Goal: Information Seeking & Learning: Learn about a topic

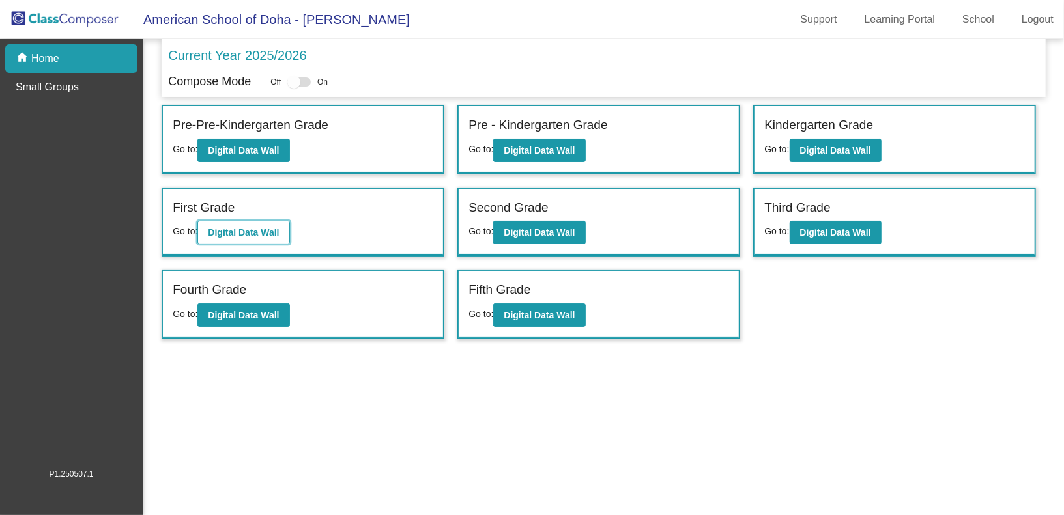
click at [269, 236] on button "Digital Data Wall" at bounding box center [243, 232] width 92 height 23
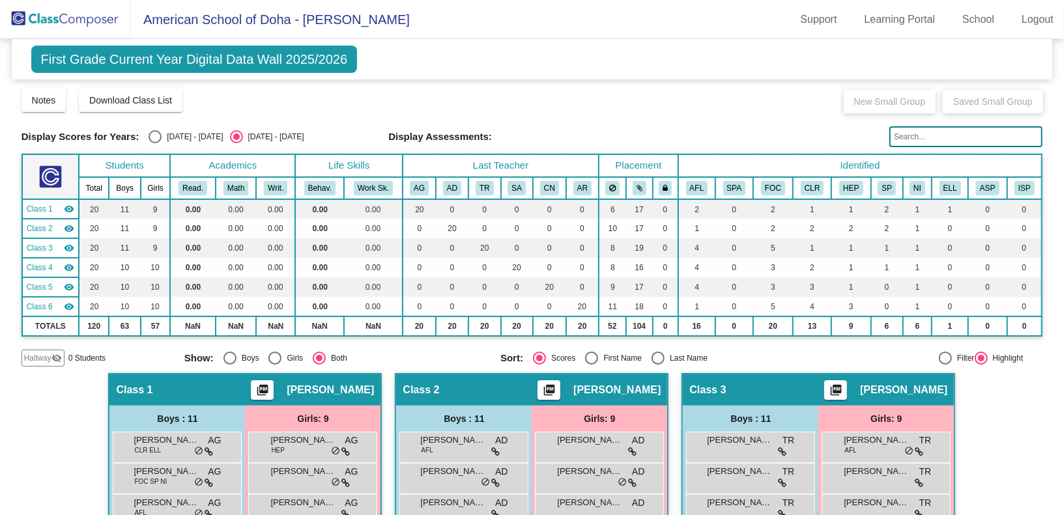
click at [150, 138] on div "Select an option" at bounding box center [154, 136] width 13 height 13
click at [154, 143] on input "[DATE] - [DATE]" at bounding box center [154, 143] width 1 height 1
radio input "true"
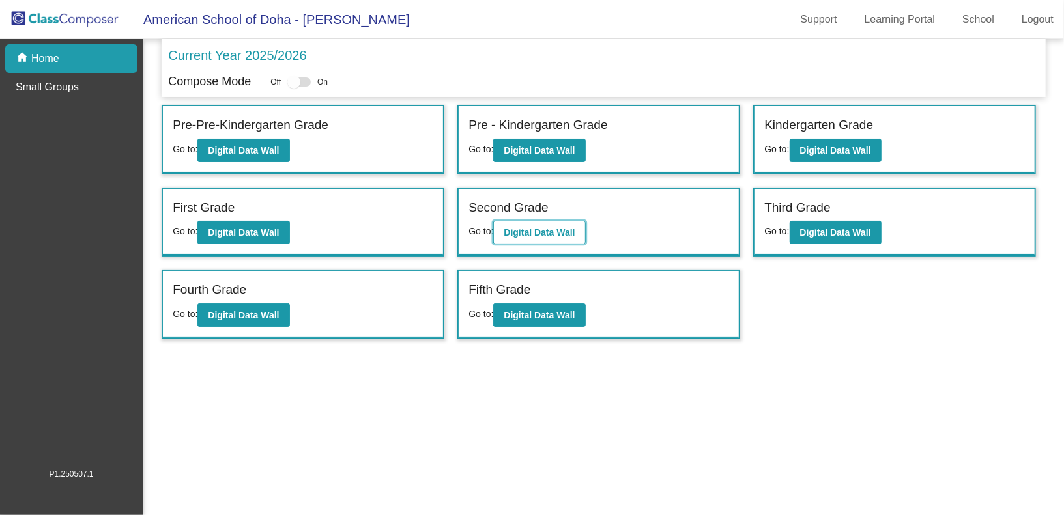
click at [571, 227] on b "Digital Data Wall" at bounding box center [538, 232] width 71 height 10
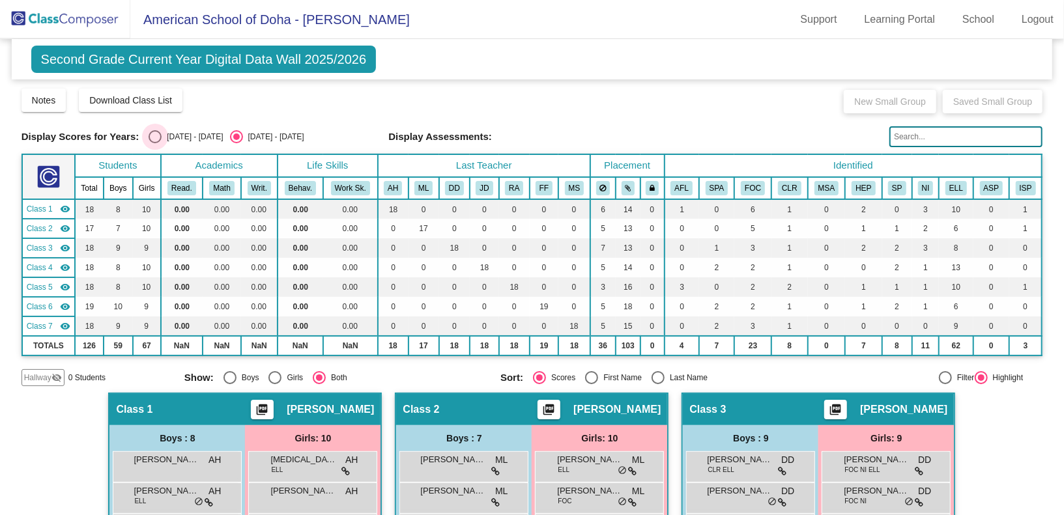
click at [155, 138] on div "Select an option" at bounding box center [154, 136] width 13 height 13
click at [155, 143] on input "[DATE] - [DATE]" at bounding box center [154, 143] width 1 height 1
radio input "true"
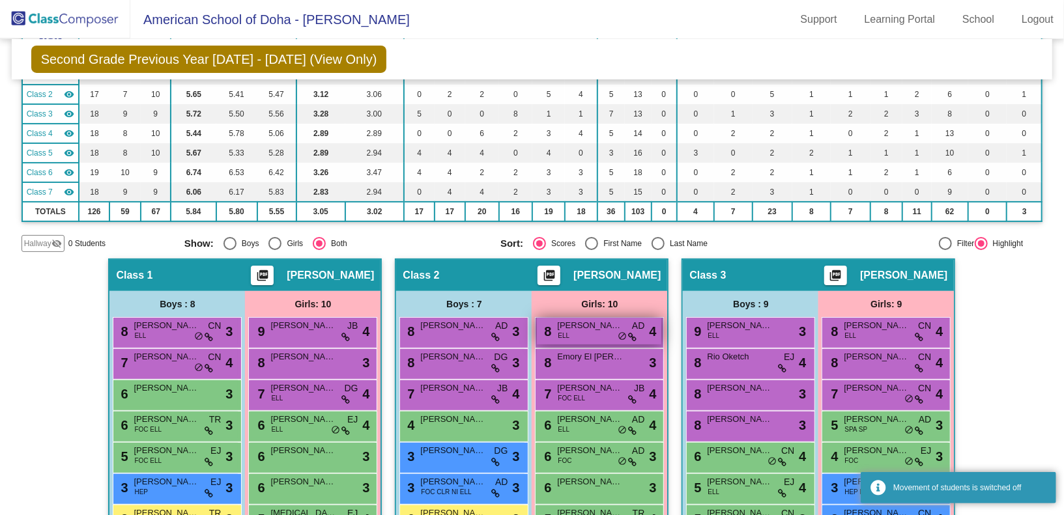
scroll to position [245, 0]
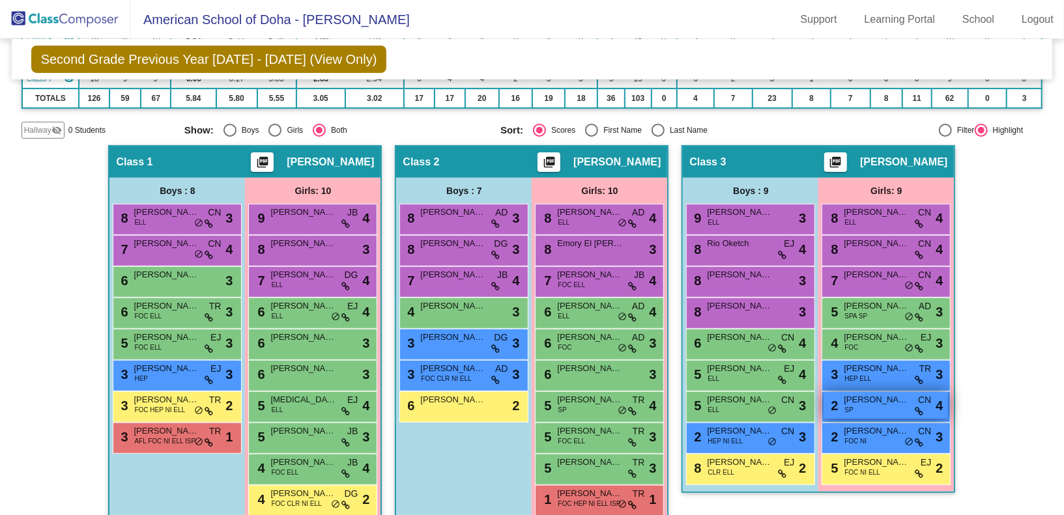
click at [877, 409] on div "2 [PERSON_NAME] SP CN lock do_not_disturb_alt 4" at bounding box center [885, 405] width 124 height 27
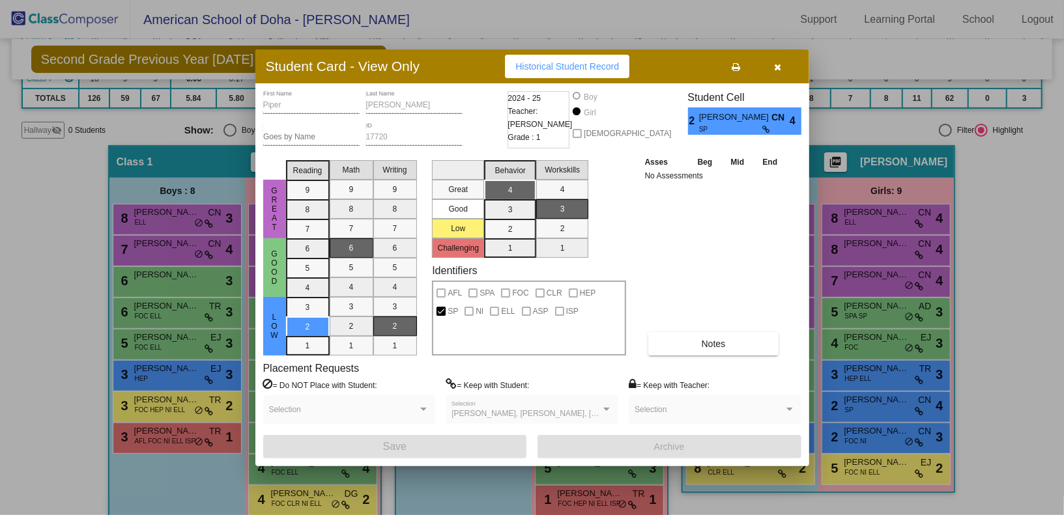
click at [783, 72] on button "button" at bounding box center [778, 66] width 42 height 23
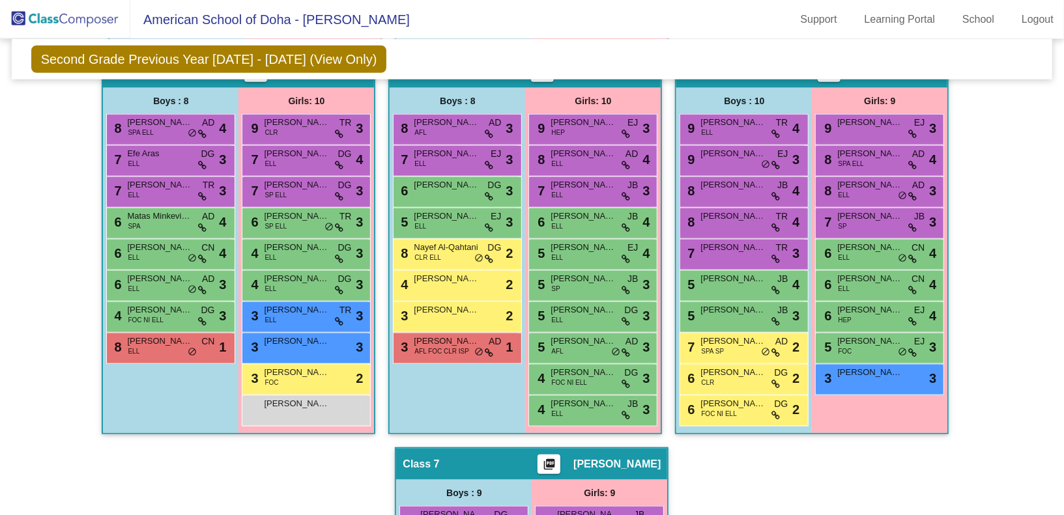
scroll to position [720, 0]
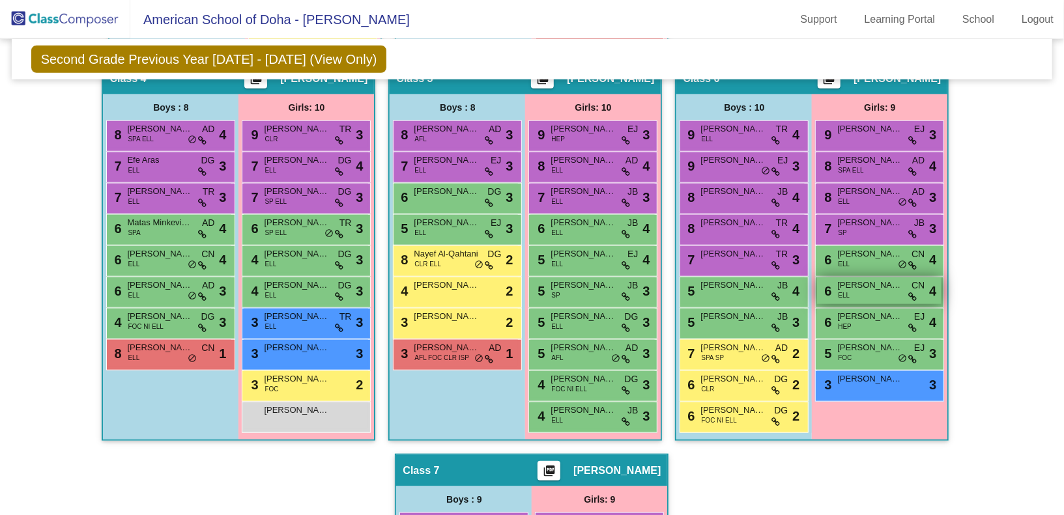
click at [840, 290] on span "ELL" at bounding box center [844, 295] width 12 height 10
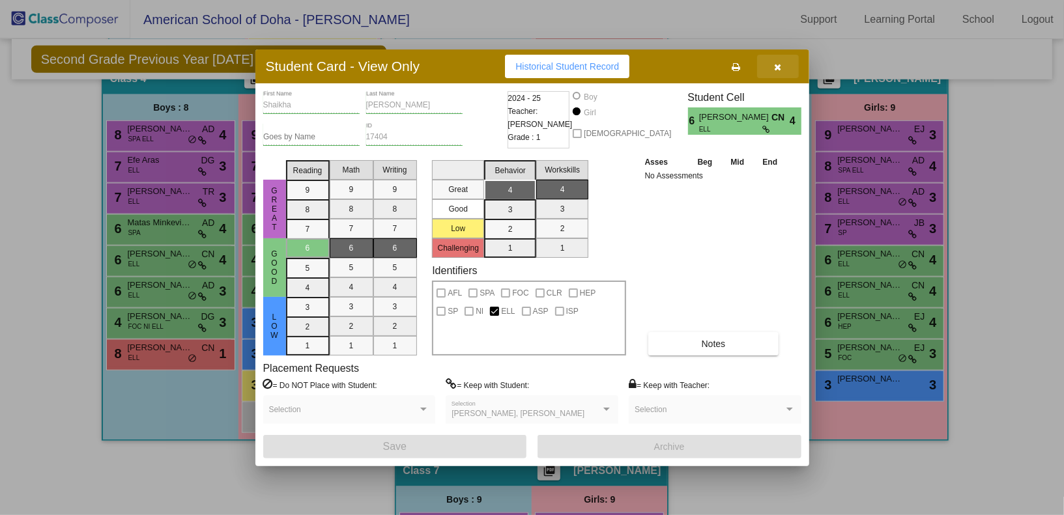
click at [778, 70] on icon "button" at bounding box center [777, 67] width 7 height 9
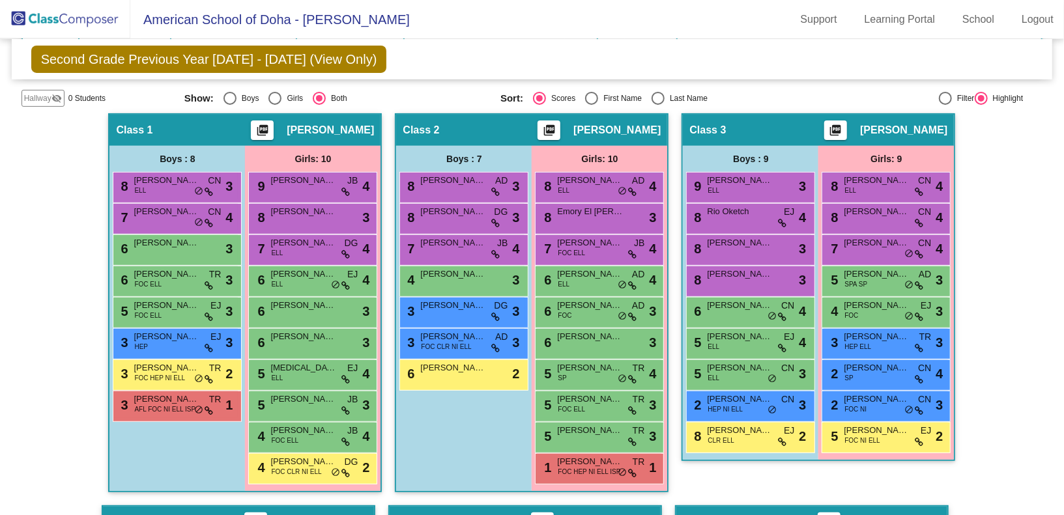
scroll to position [0, 0]
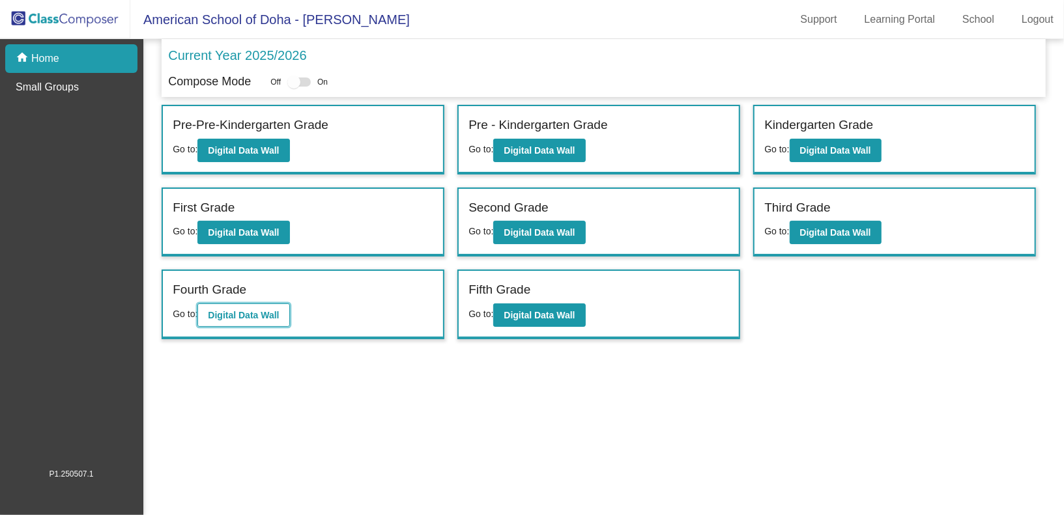
click at [261, 314] on b "Digital Data Wall" at bounding box center [243, 315] width 71 height 10
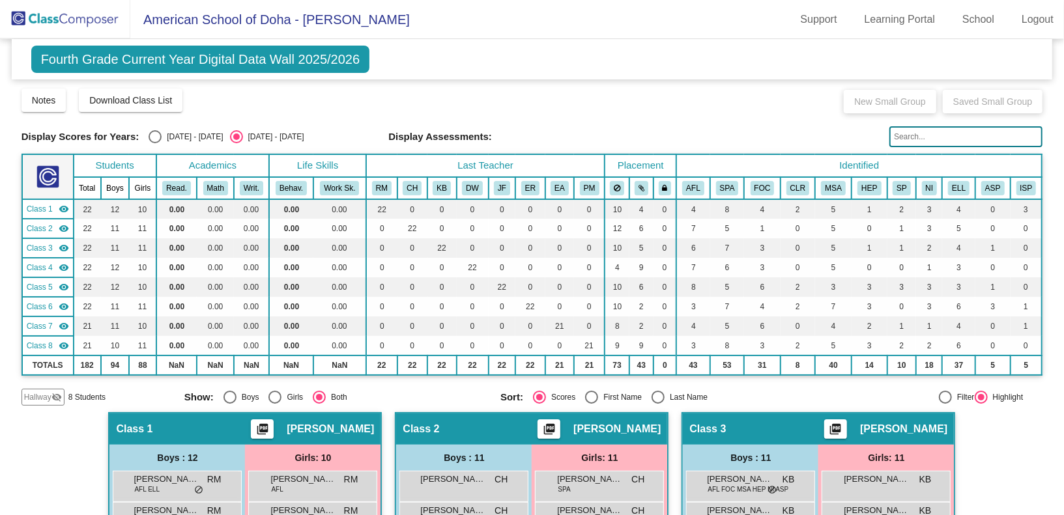
click at [151, 135] on div "Select an option" at bounding box center [154, 136] width 13 height 13
click at [154, 143] on input "[DATE] - [DATE]" at bounding box center [154, 143] width 1 height 1
radio input "true"
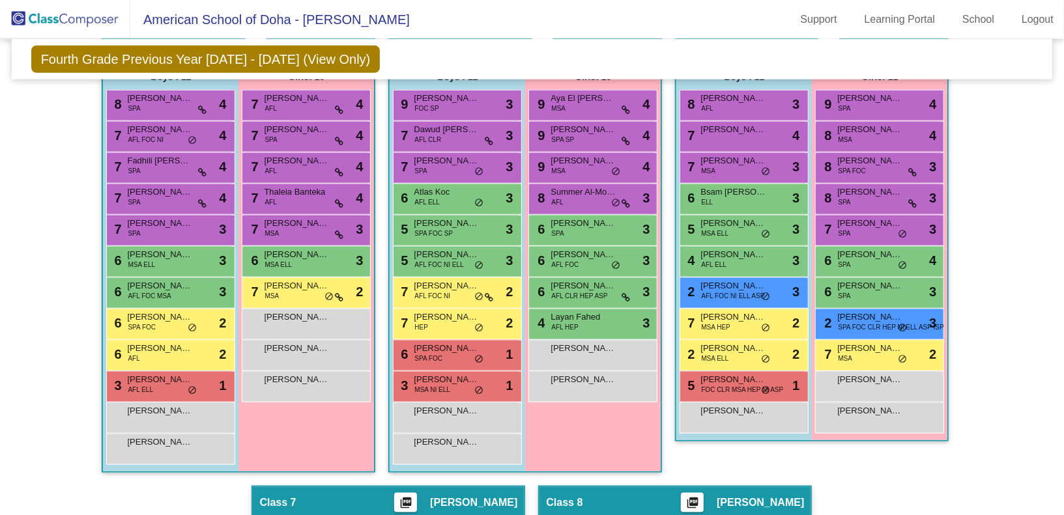
scroll to position [835, 0]
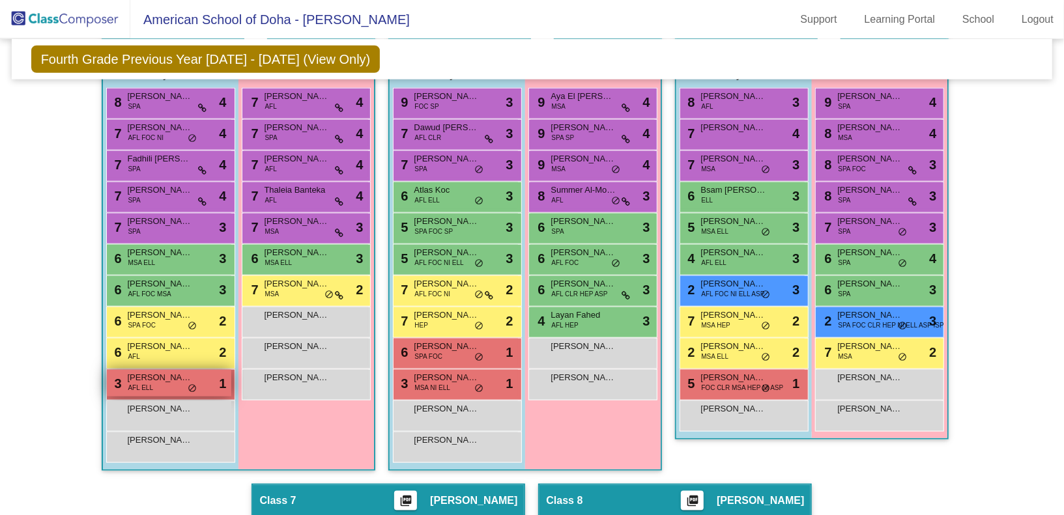
click at [160, 377] on span "[PERSON_NAME]" at bounding box center [159, 377] width 65 height 13
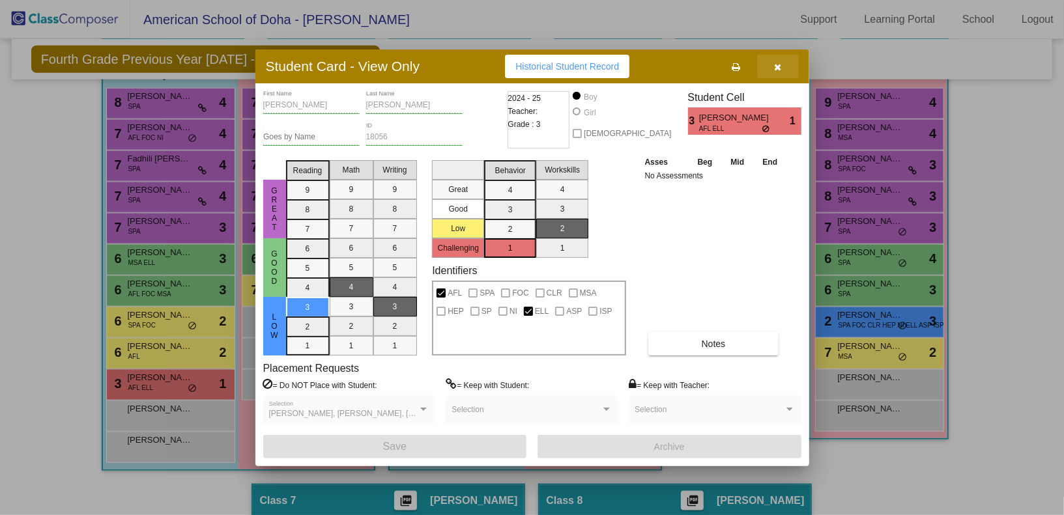
click at [782, 66] on button "button" at bounding box center [778, 66] width 42 height 23
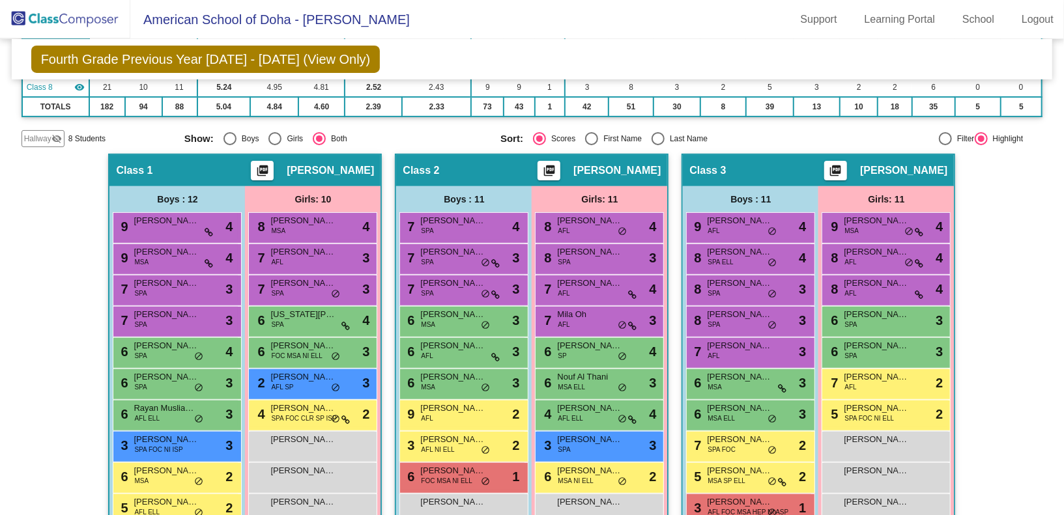
scroll to position [282, 0]
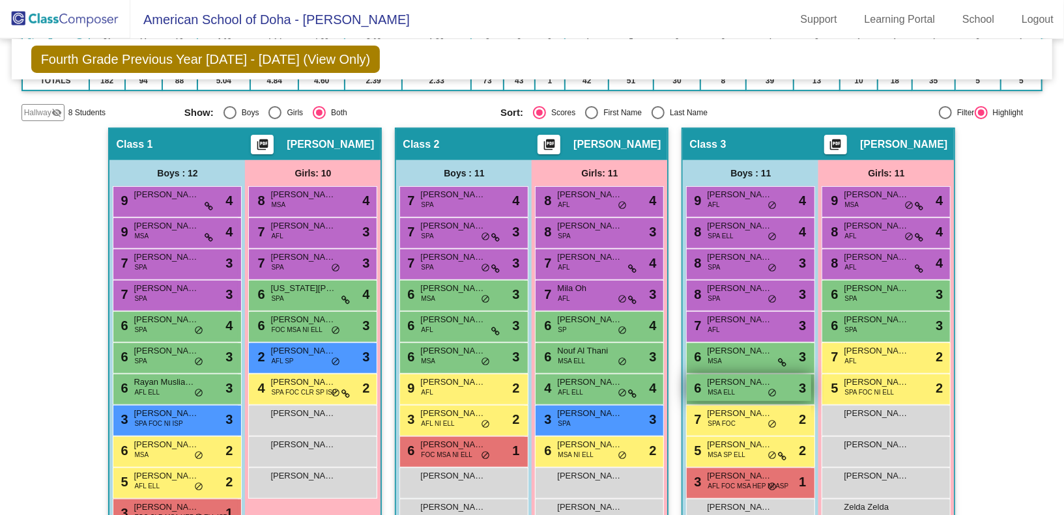
click at [729, 388] on span "MSA ELL" at bounding box center [720, 393] width 27 height 10
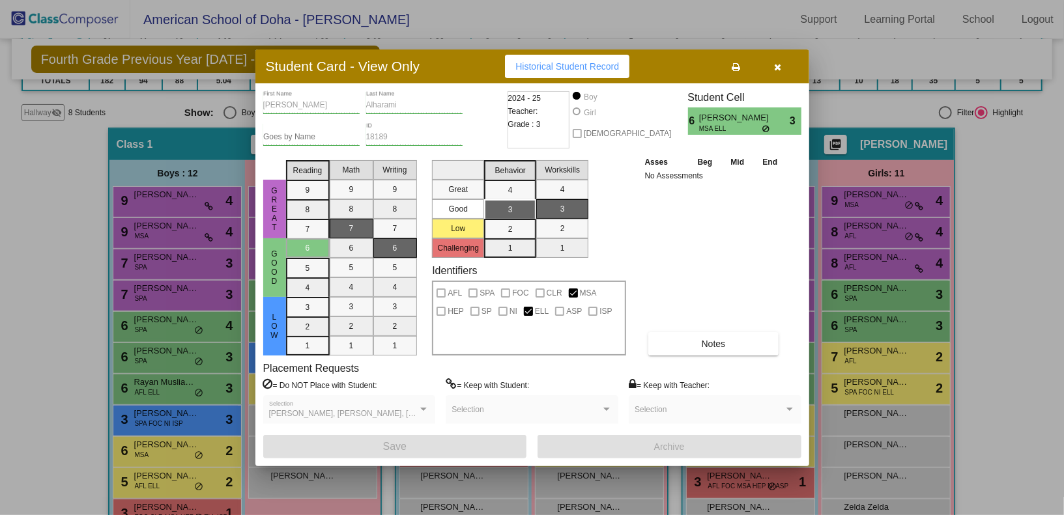
click at [785, 71] on button "button" at bounding box center [778, 66] width 42 height 23
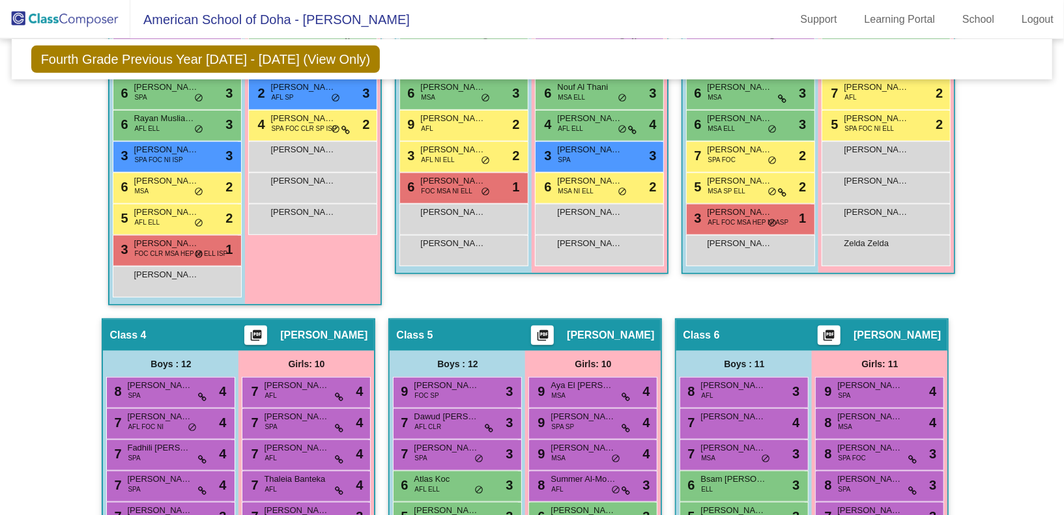
scroll to position [542, 0]
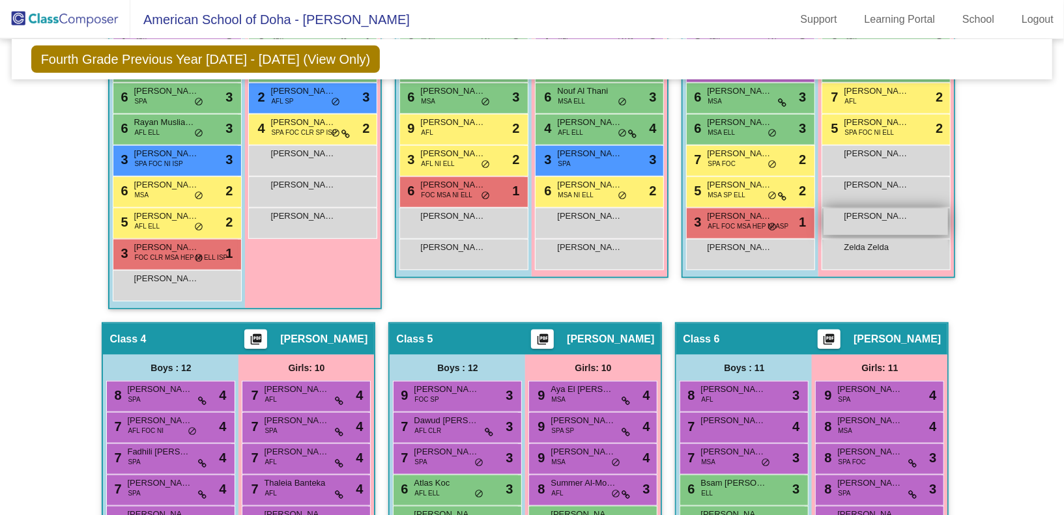
click at [898, 219] on div "[PERSON_NAME] lock do_not_disturb_alt" at bounding box center [885, 221] width 124 height 27
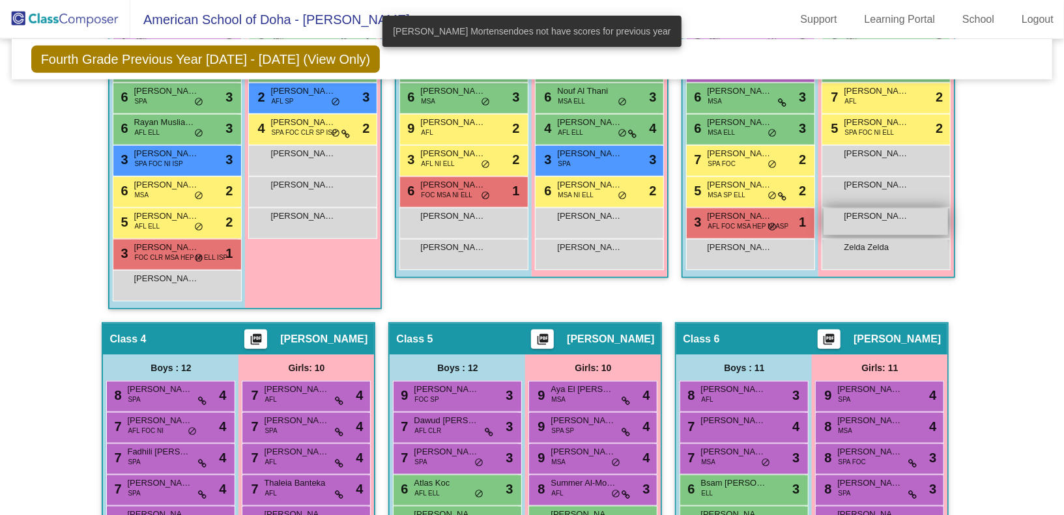
click at [898, 219] on div "[PERSON_NAME] lock do_not_disturb_alt" at bounding box center [885, 221] width 124 height 27
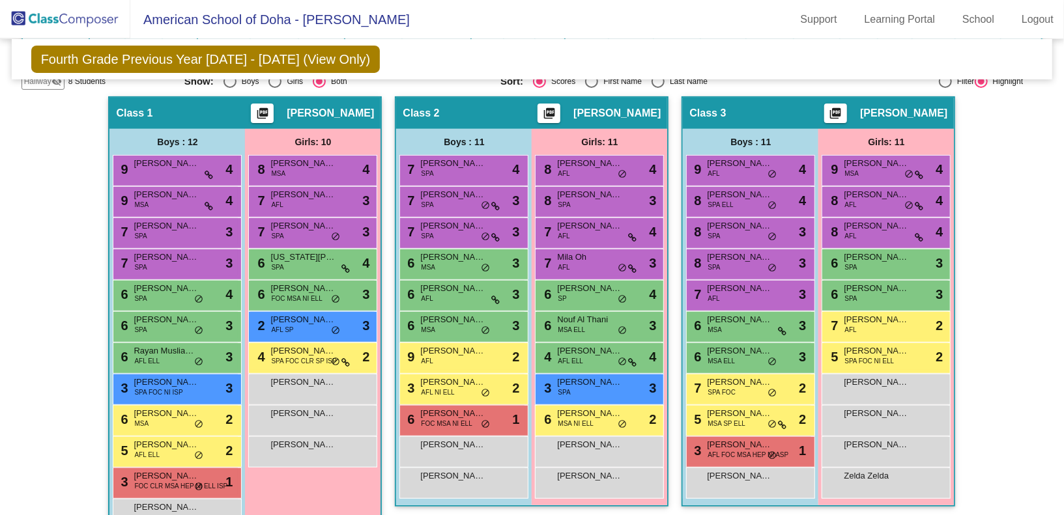
scroll to position [309, 0]
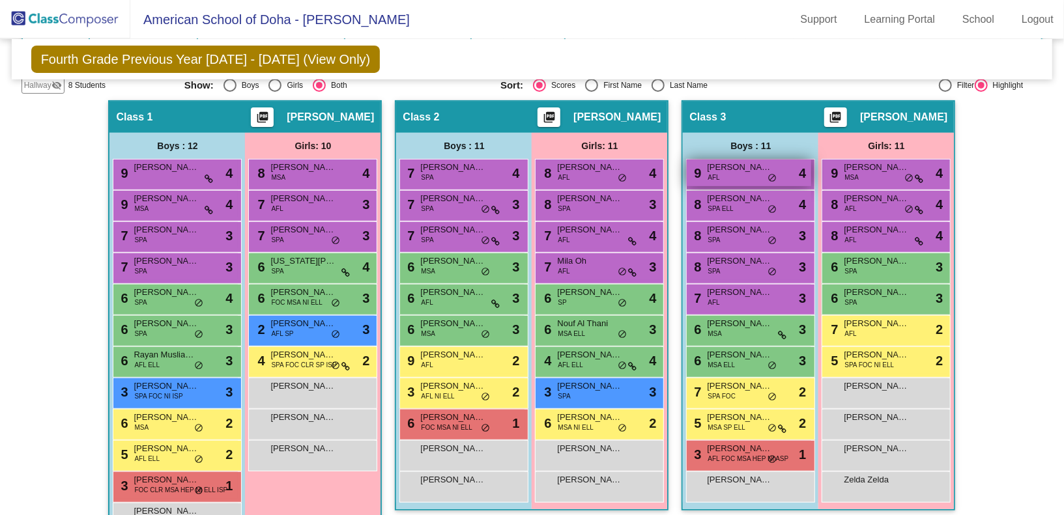
click at [729, 174] on div "9 [PERSON_NAME] Ladki AFL lock do_not_disturb_alt 4" at bounding box center [748, 173] width 124 height 27
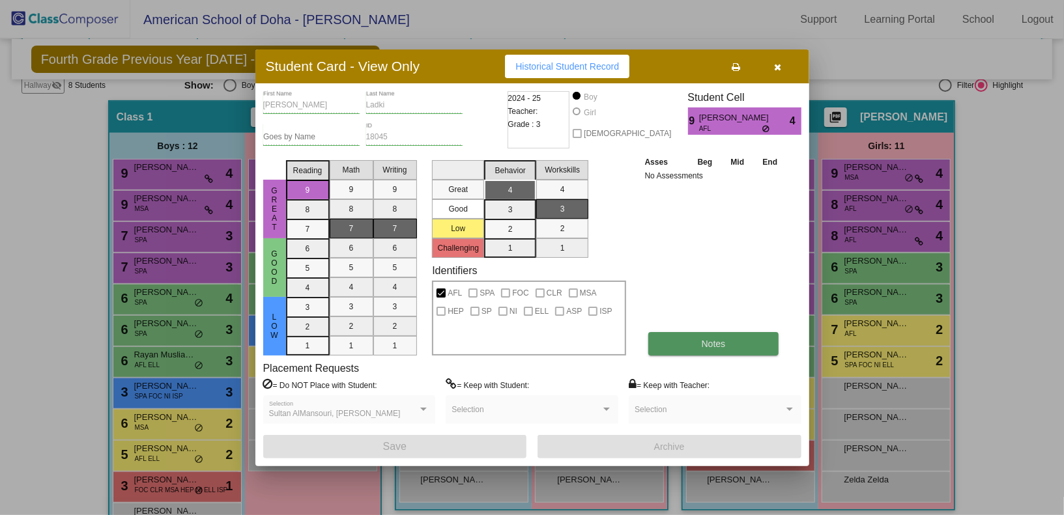
click at [705, 350] on button "Notes" at bounding box center [713, 343] width 131 height 23
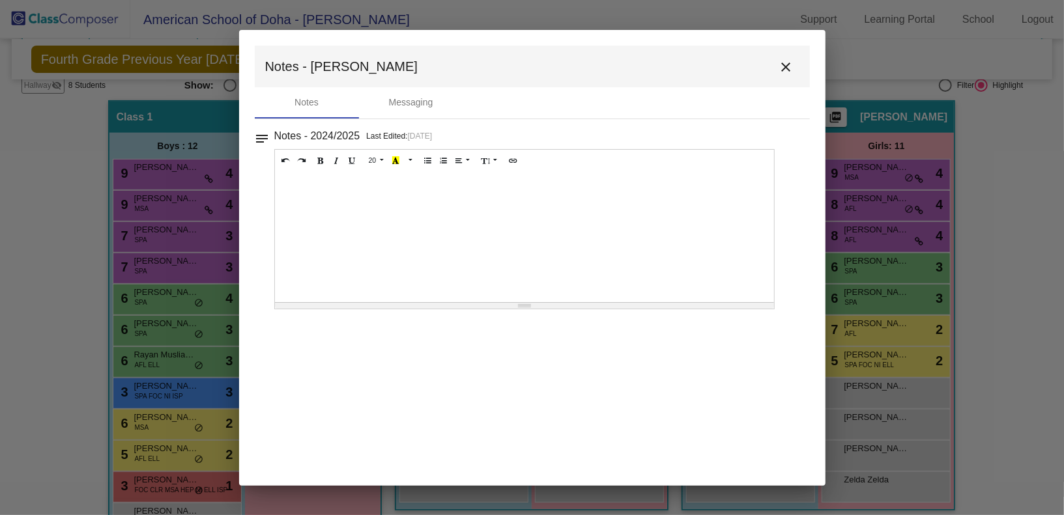
click at [784, 68] on mat-icon "close" at bounding box center [786, 67] width 16 height 16
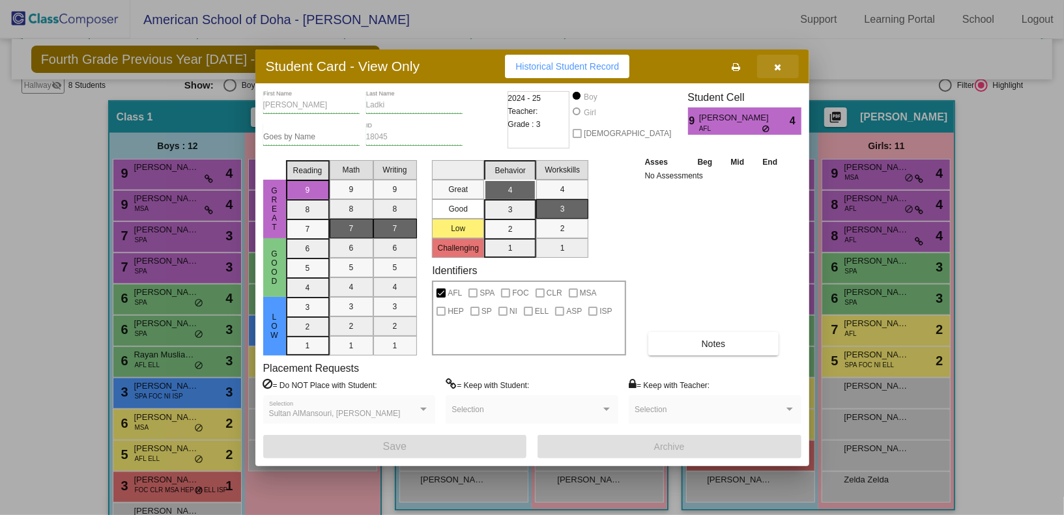
click at [778, 70] on icon "button" at bounding box center [777, 67] width 7 height 9
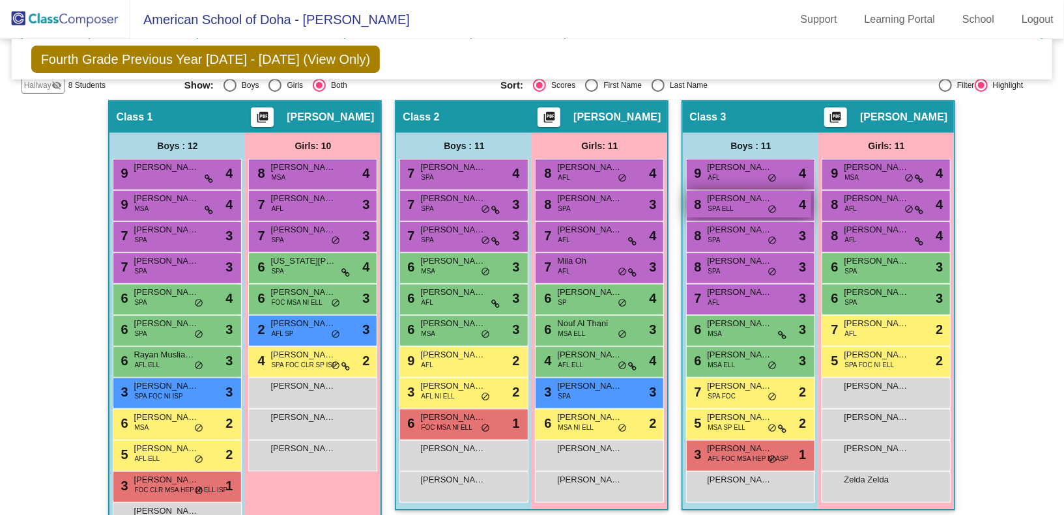
click at [731, 205] on div "8 [PERSON_NAME] SPA ELL lock do_not_disturb_alt 4" at bounding box center [748, 204] width 124 height 27
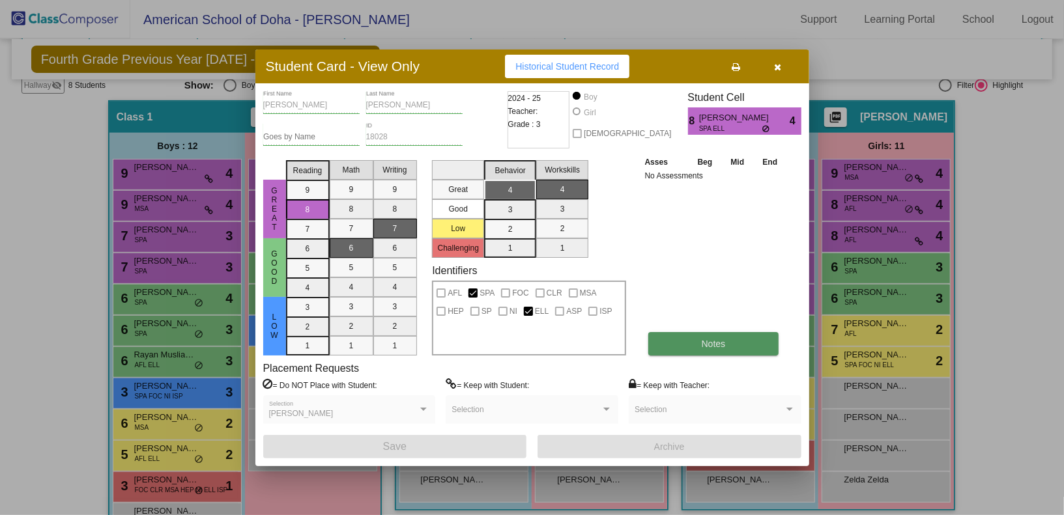
click at [706, 345] on span "Notes" at bounding box center [713, 344] width 24 height 10
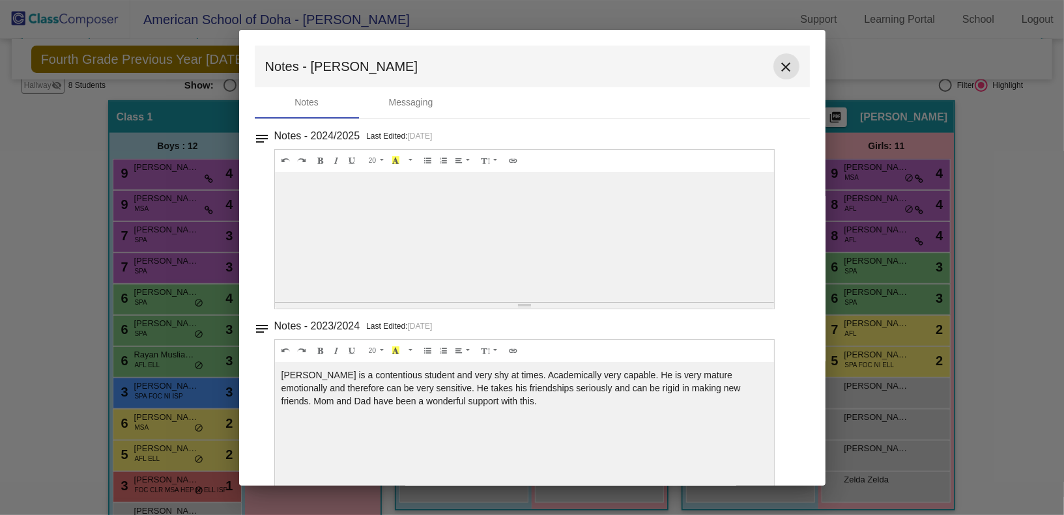
click at [780, 73] on mat-icon "close" at bounding box center [786, 67] width 16 height 16
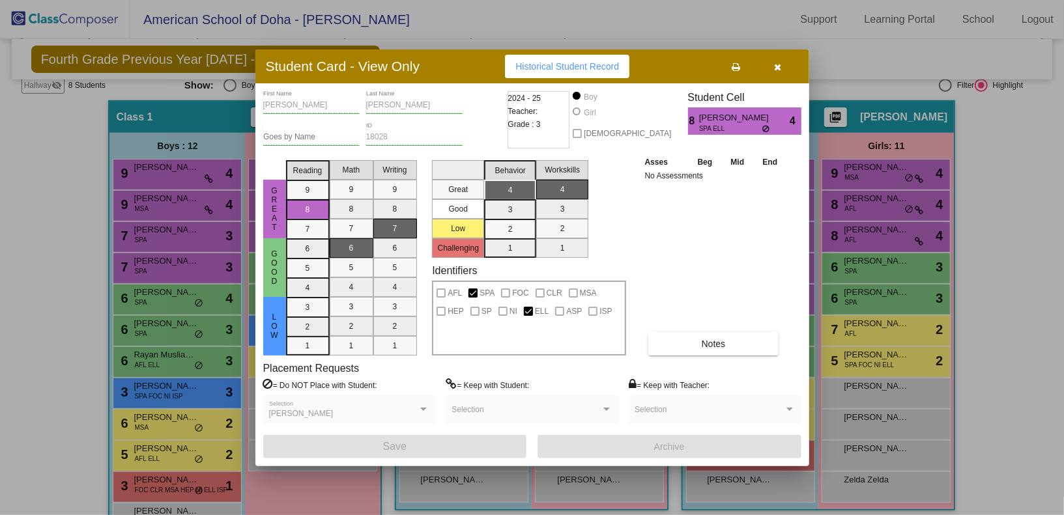
click at [780, 60] on button "button" at bounding box center [778, 66] width 42 height 23
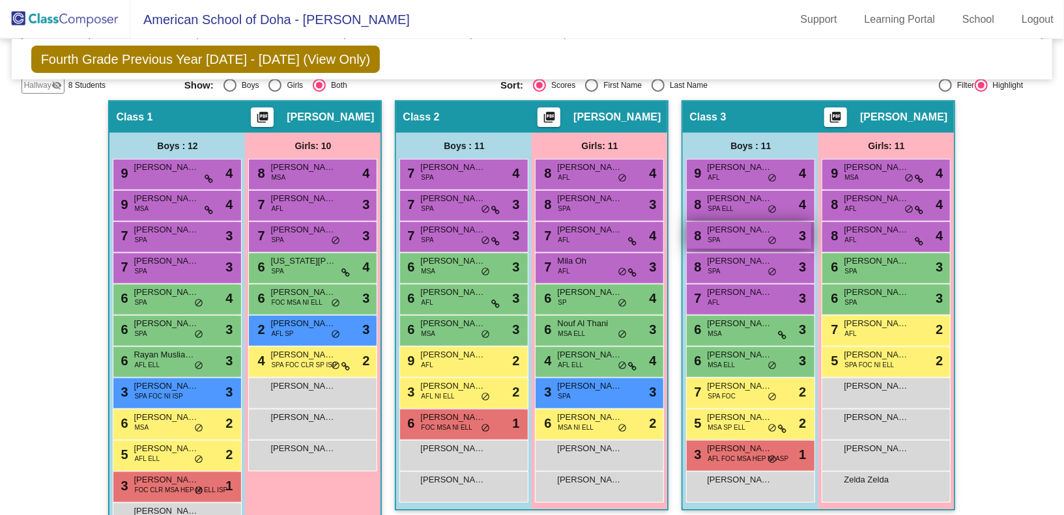
click at [731, 238] on div "8 [PERSON_NAME] SPA lock do_not_disturb_alt 3" at bounding box center [748, 235] width 124 height 27
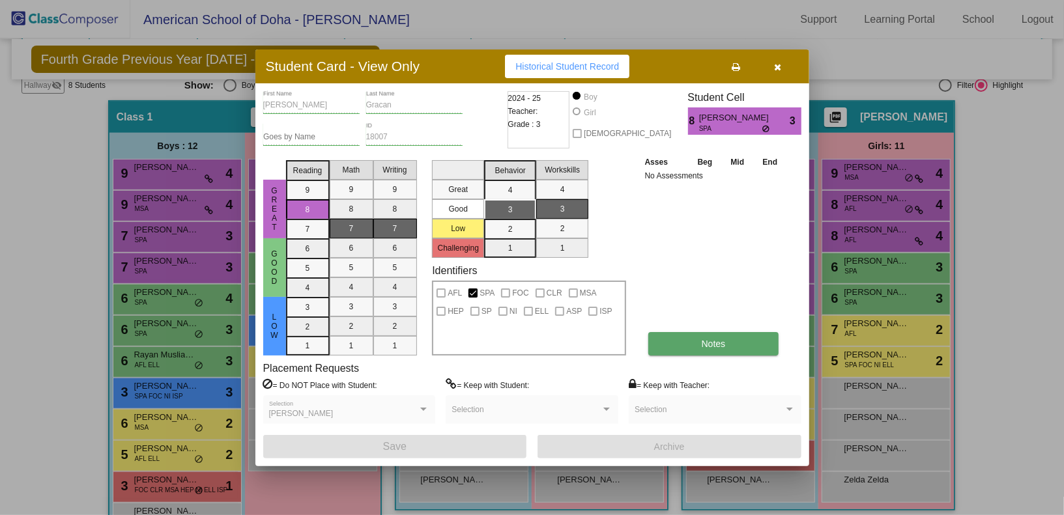
click at [702, 348] on span "Notes" at bounding box center [713, 344] width 24 height 10
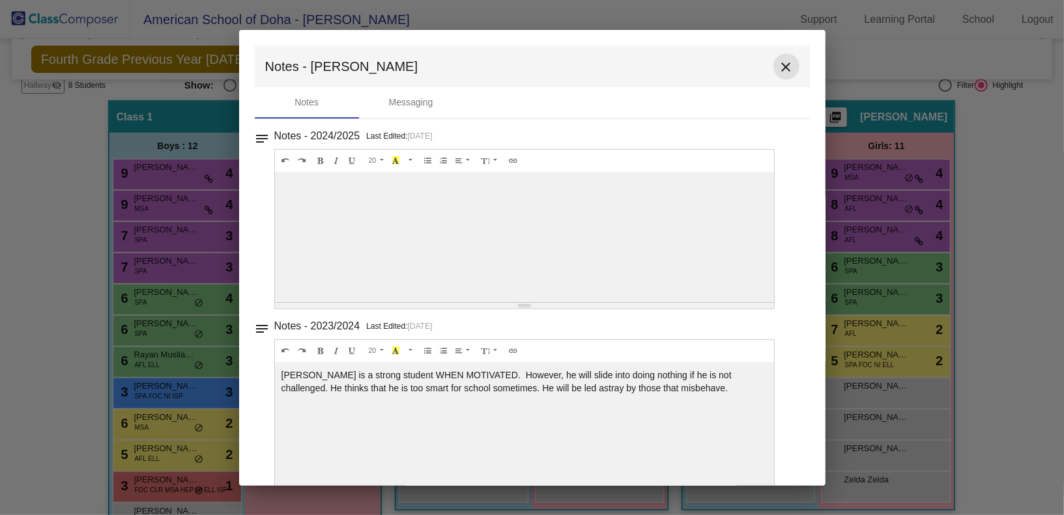
click at [782, 70] on mat-icon "close" at bounding box center [786, 67] width 16 height 16
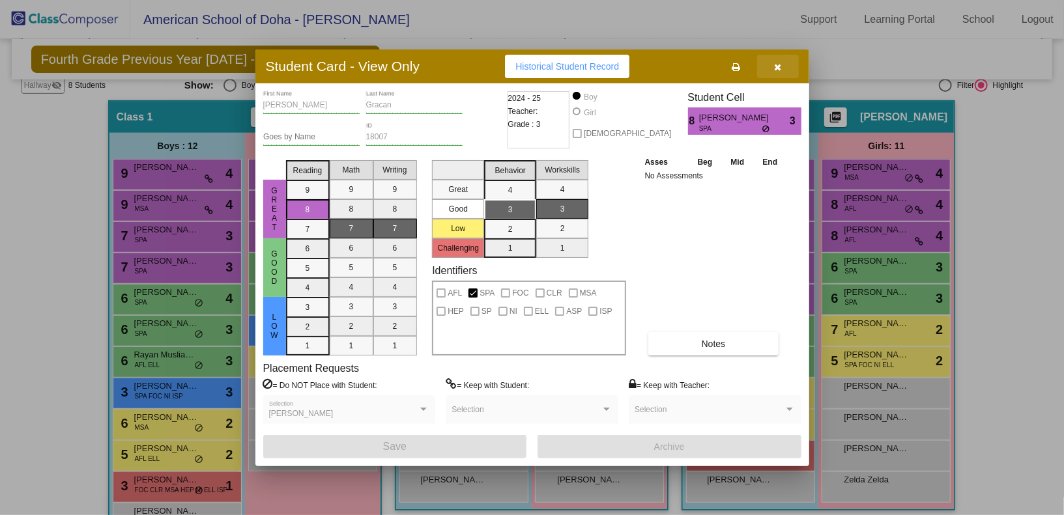
click at [782, 70] on button "button" at bounding box center [778, 66] width 42 height 23
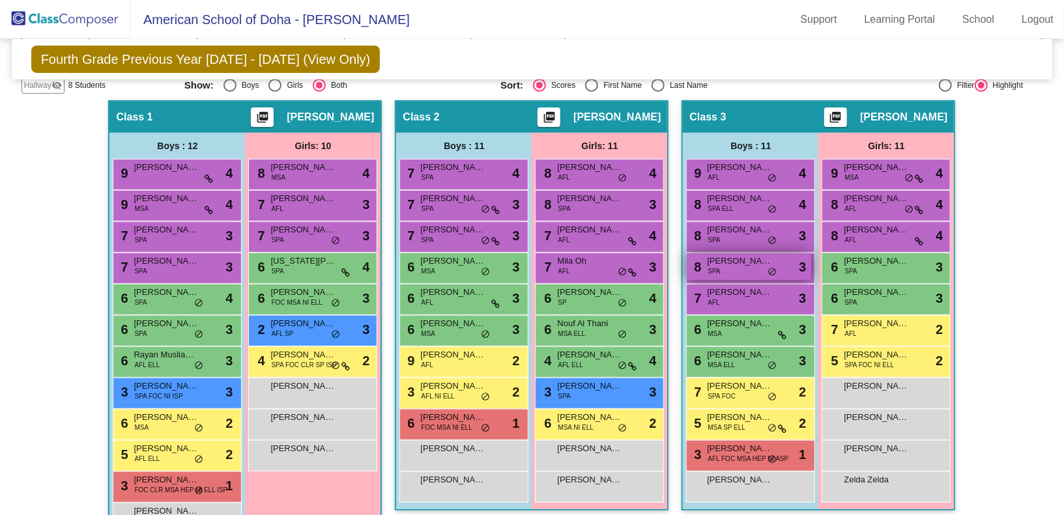
click at [759, 269] on div "8 Arjun Bansal SPA lock do_not_disturb_alt 3" at bounding box center [748, 266] width 124 height 27
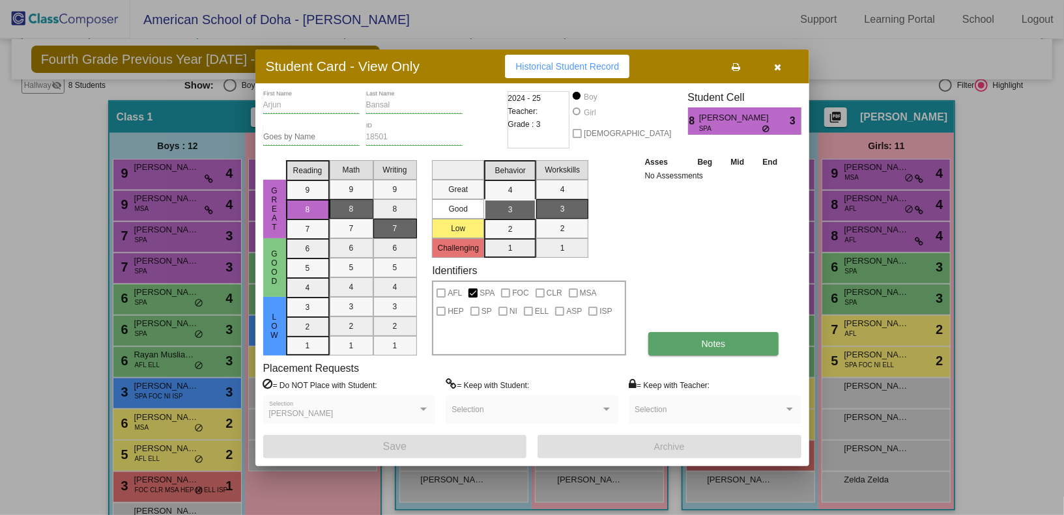
click at [724, 346] on span "Notes" at bounding box center [713, 344] width 24 height 10
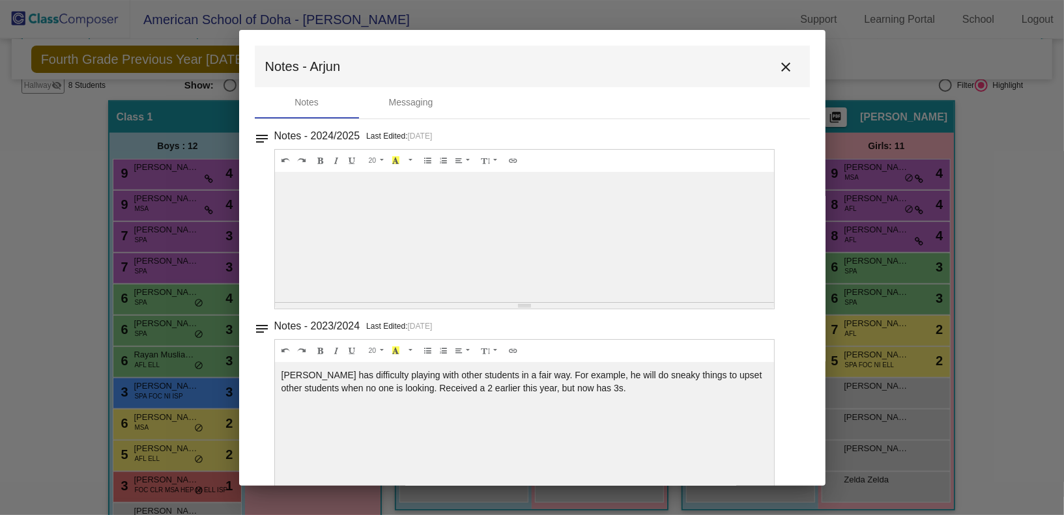
click at [782, 77] on button "close" at bounding box center [786, 66] width 26 height 26
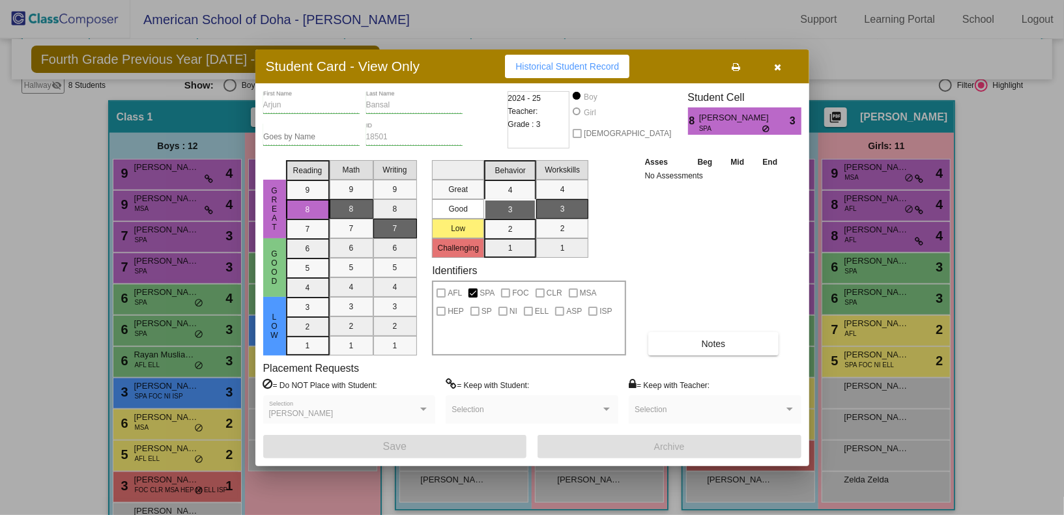
click at [777, 68] on icon "button" at bounding box center [777, 67] width 7 height 9
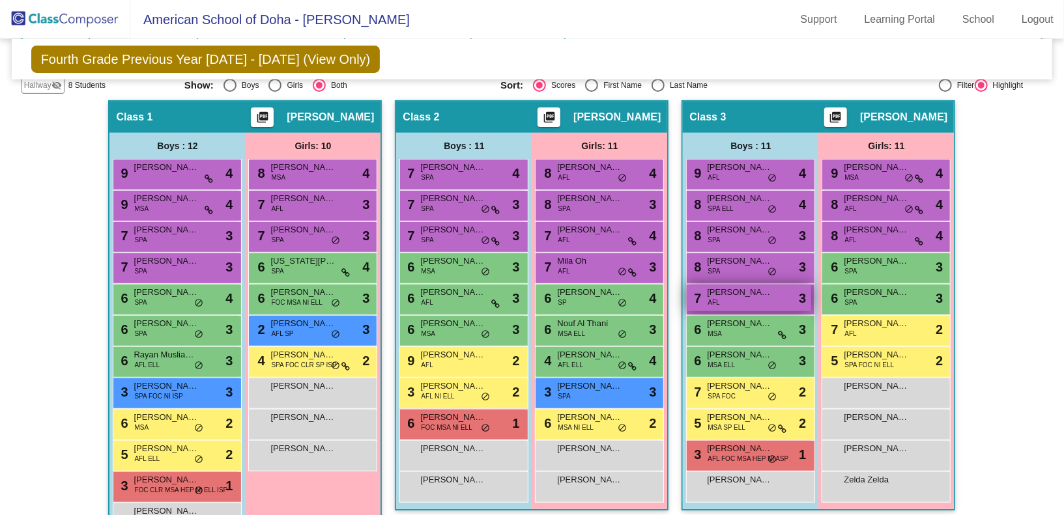
click at [731, 298] on div "7 [PERSON_NAME] AFL lock do_not_disturb_alt 3" at bounding box center [748, 298] width 124 height 27
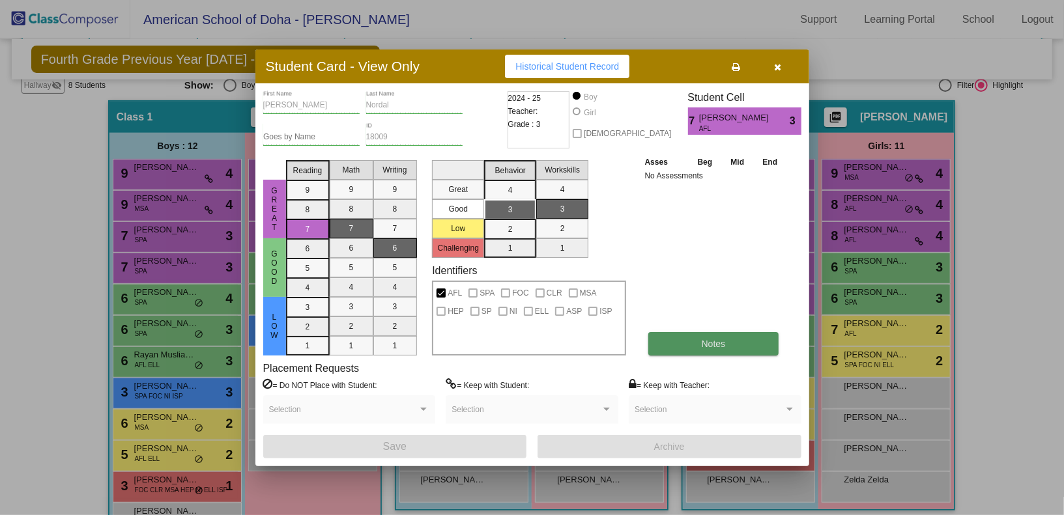
click at [711, 346] on span "Notes" at bounding box center [713, 344] width 24 height 10
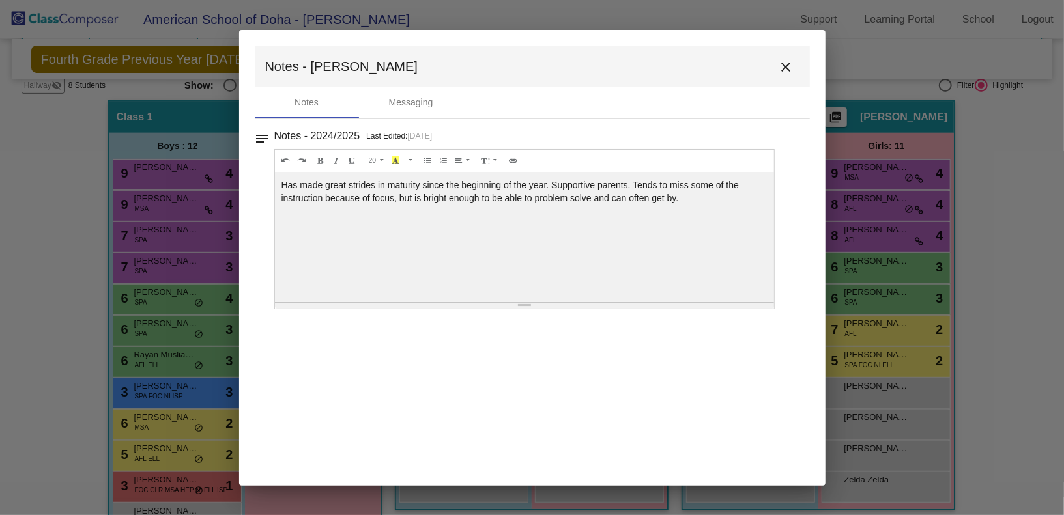
click at [793, 62] on mat-icon "close" at bounding box center [786, 67] width 16 height 16
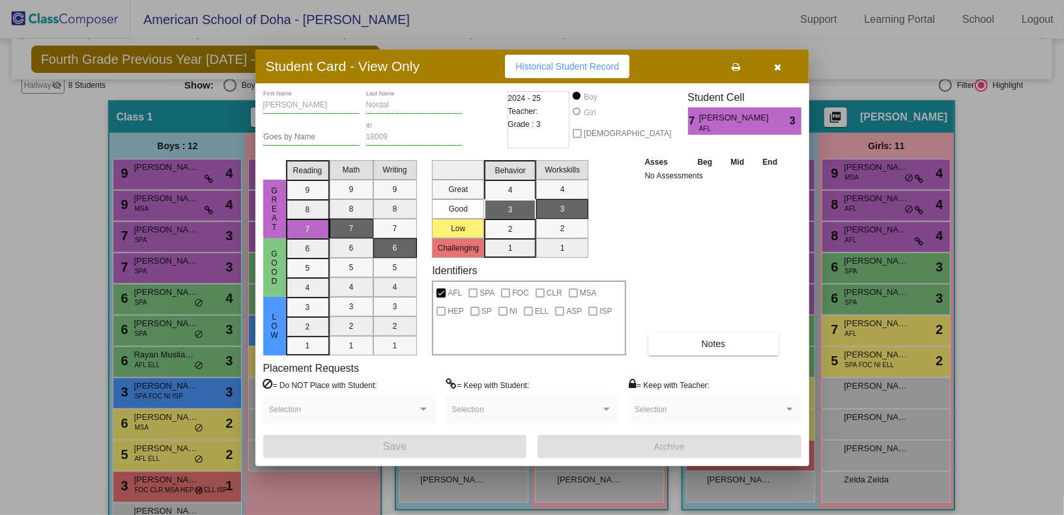
click at [782, 74] on button "button" at bounding box center [778, 66] width 42 height 23
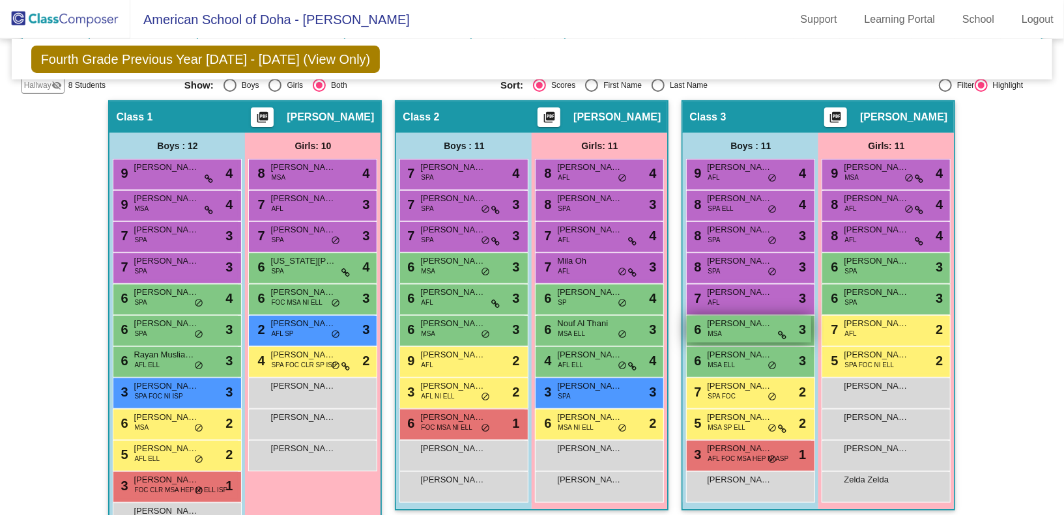
click at [742, 326] on span "[PERSON_NAME]" at bounding box center [739, 323] width 65 height 13
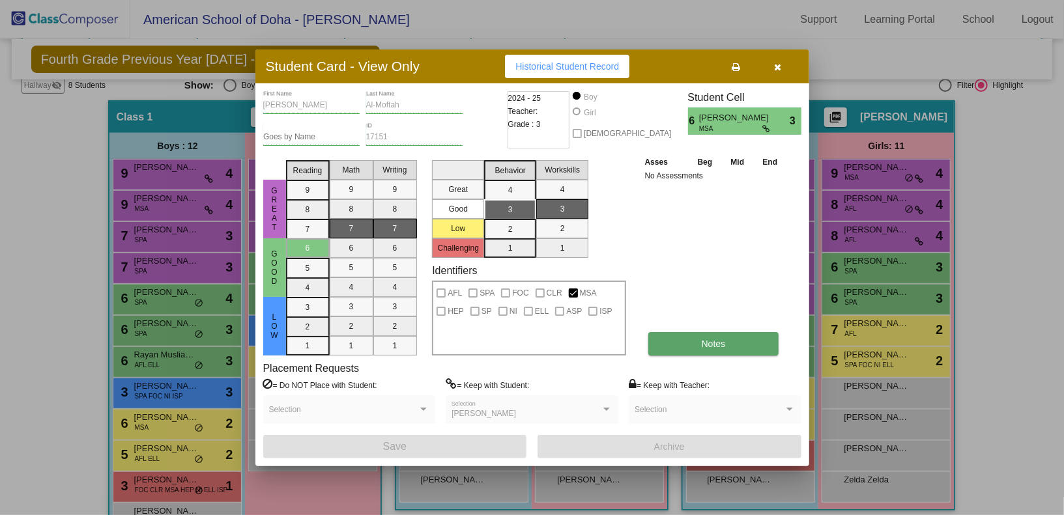
click at [743, 342] on button "Notes" at bounding box center [713, 343] width 131 height 23
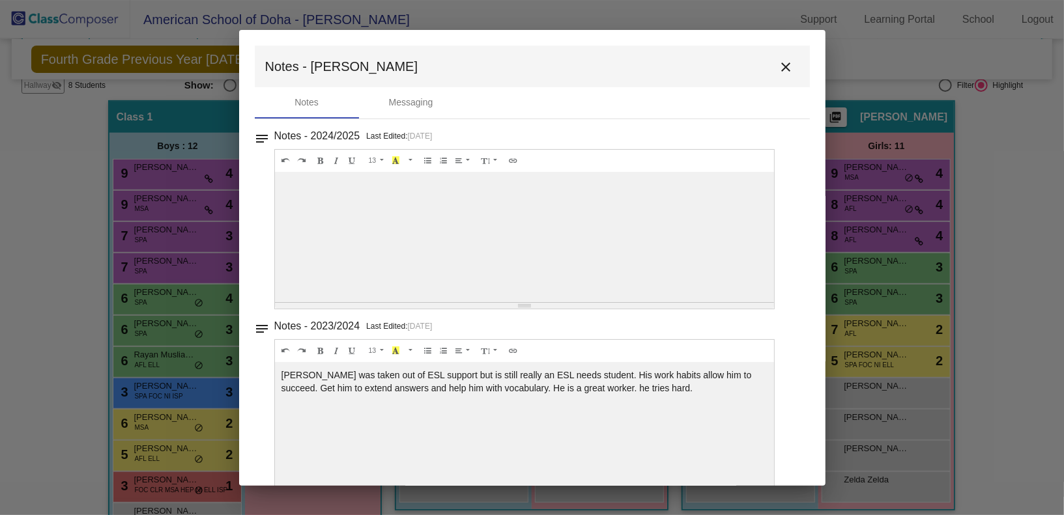
click at [778, 69] on mat-icon "close" at bounding box center [786, 67] width 16 height 16
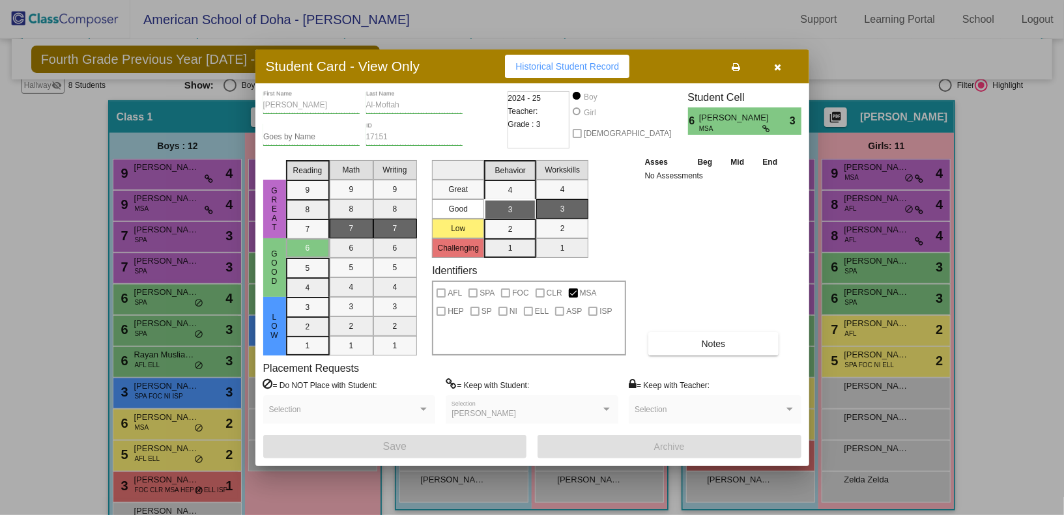
click at [778, 69] on icon "button" at bounding box center [777, 67] width 7 height 9
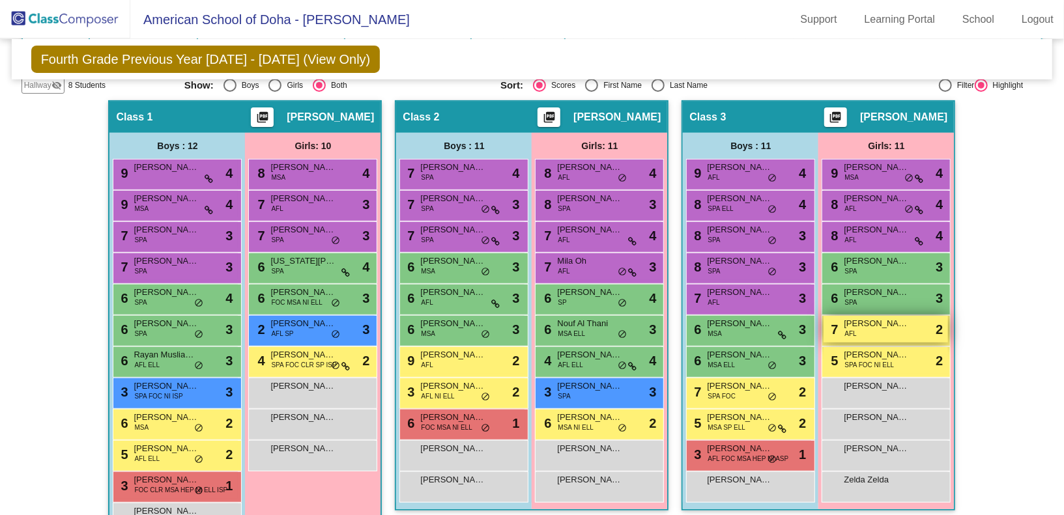
click at [883, 331] on div "7 [PERSON_NAME] Lijeron AFL lock do_not_disturb_alt 2" at bounding box center [885, 329] width 124 height 27
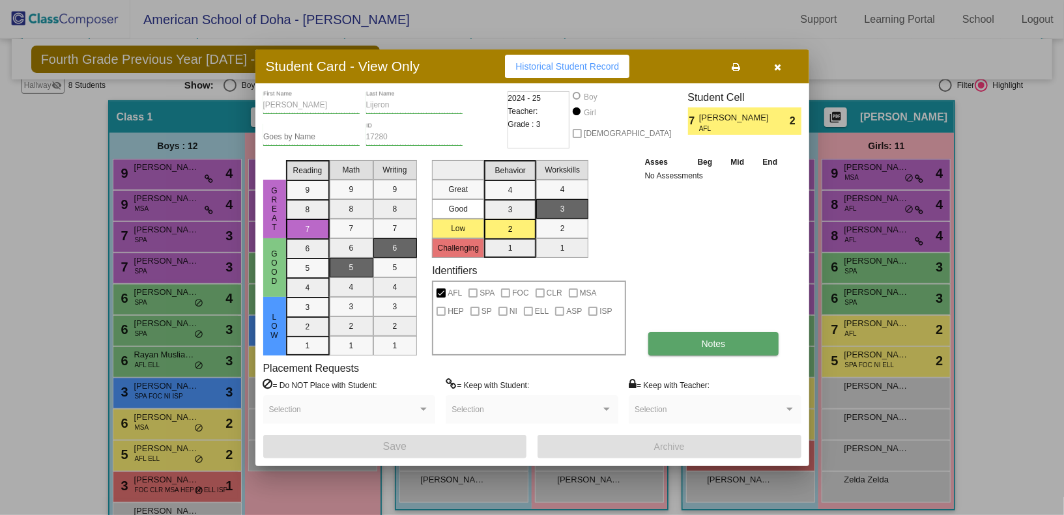
click at [731, 352] on button "Notes" at bounding box center [713, 343] width 131 height 23
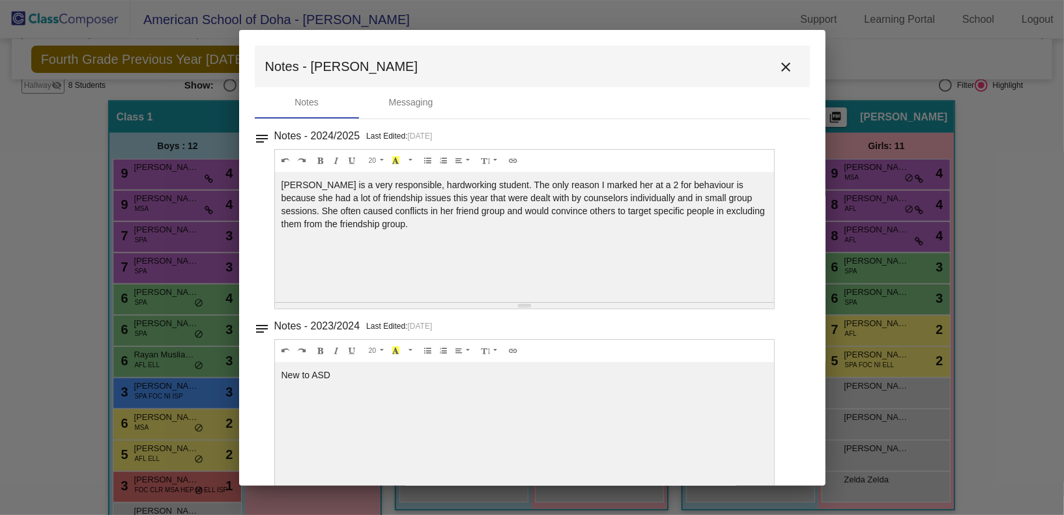
click at [781, 71] on mat-icon "close" at bounding box center [786, 67] width 16 height 16
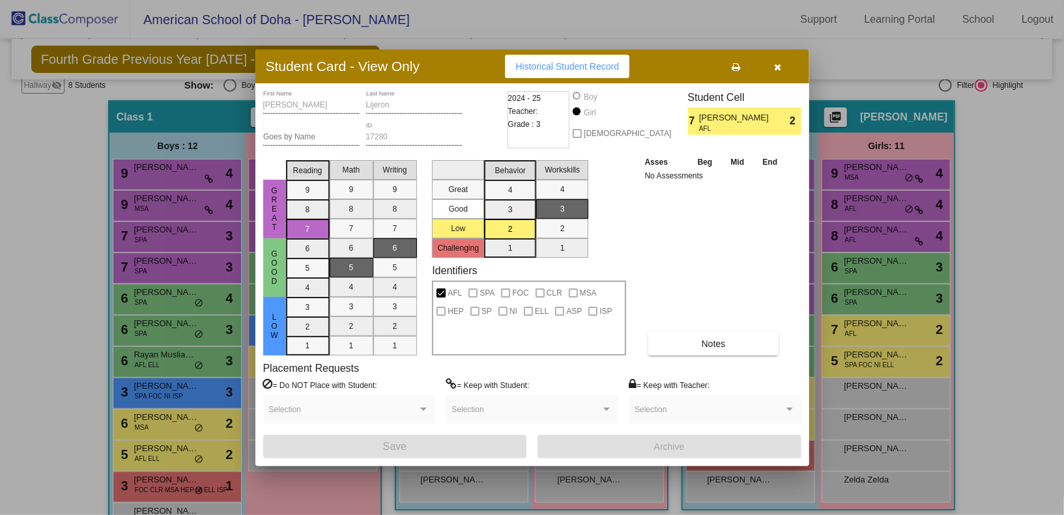
click at [776, 66] on icon "button" at bounding box center [777, 67] width 7 height 9
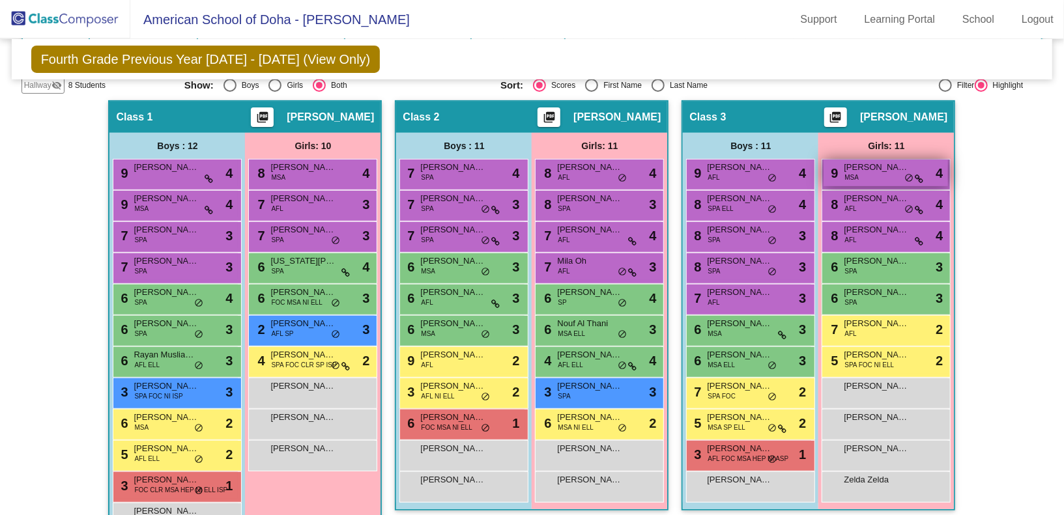
click at [869, 175] on div "9 [PERSON_NAME] MSA lock do_not_disturb_alt 4" at bounding box center [885, 173] width 124 height 27
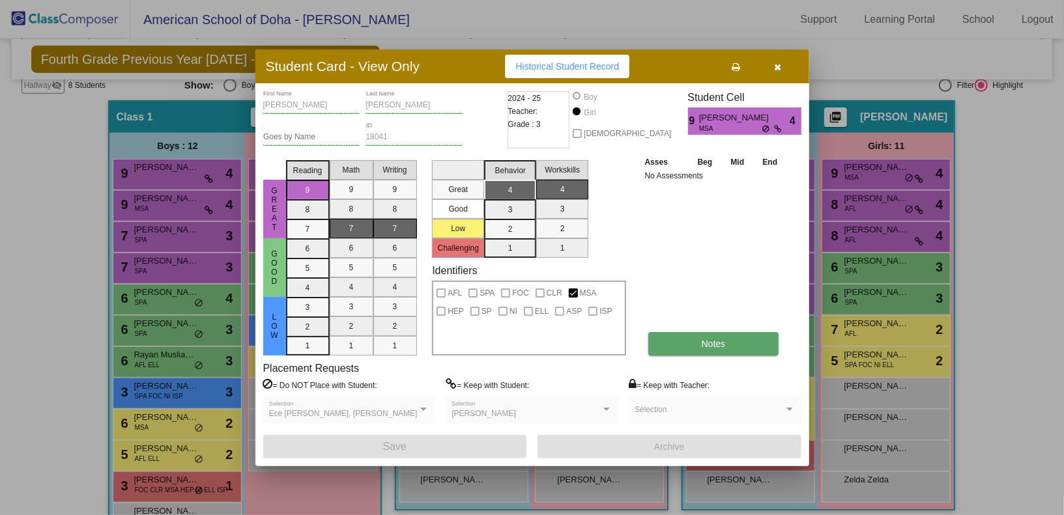
click at [701, 345] on span "Notes" at bounding box center [713, 344] width 24 height 10
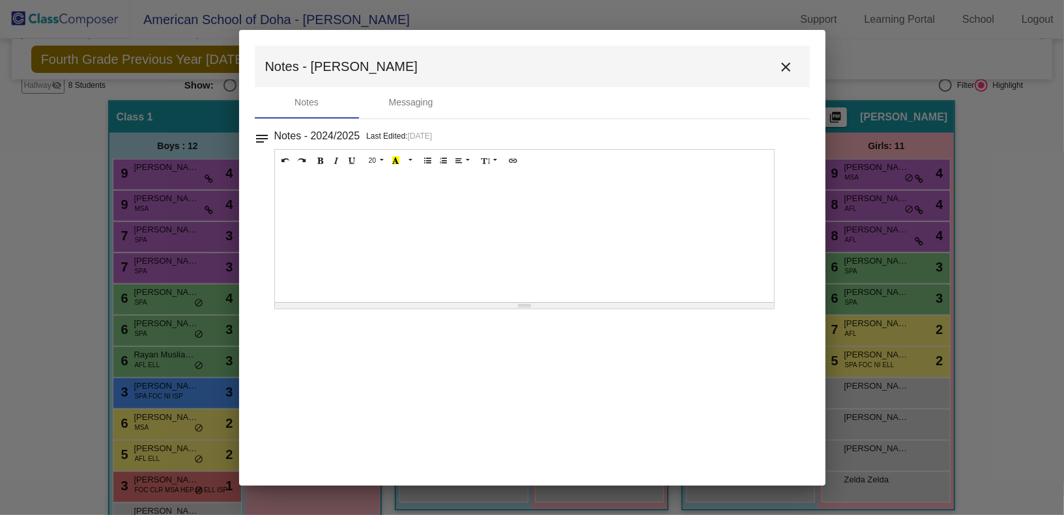
click at [788, 68] on mat-icon "close" at bounding box center [786, 67] width 16 height 16
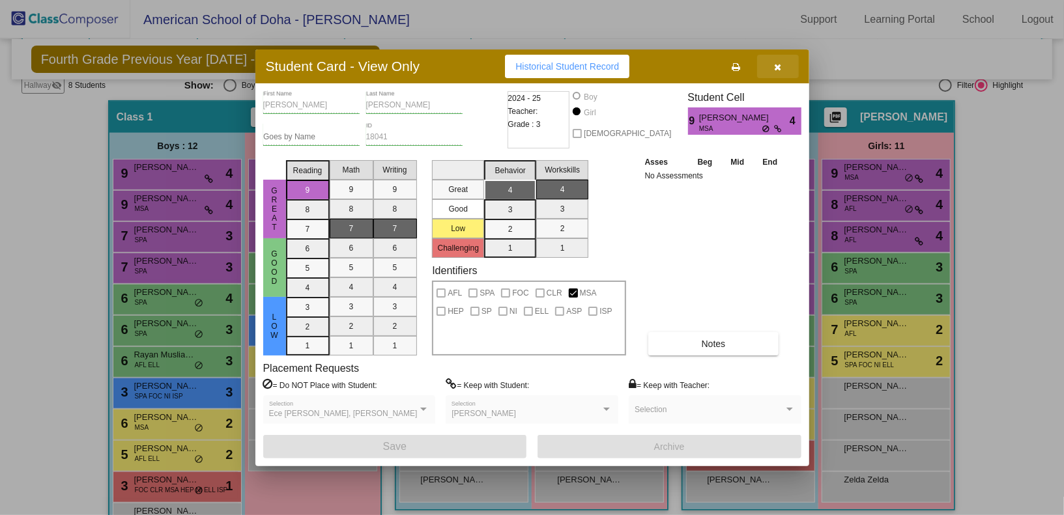
click at [780, 66] on icon "button" at bounding box center [777, 67] width 7 height 9
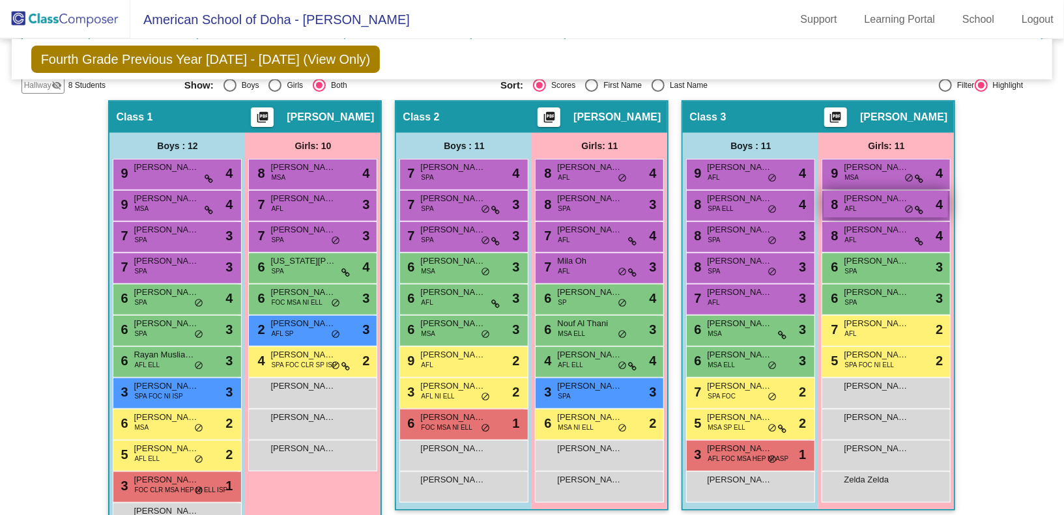
click at [891, 212] on div "8 [PERSON_NAME] AFL lock do_not_disturb_alt 4" at bounding box center [885, 204] width 124 height 27
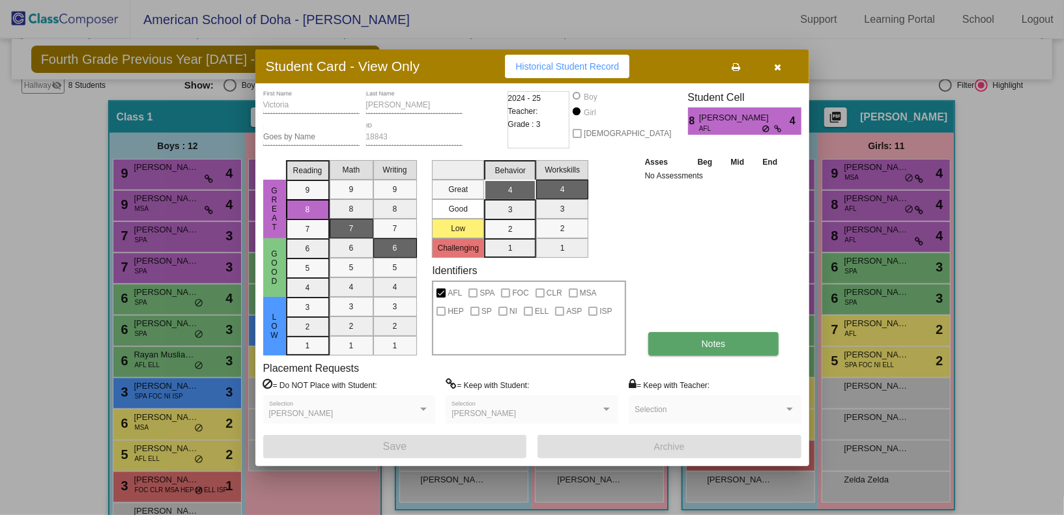
click at [703, 339] on span "Notes" at bounding box center [713, 344] width 24 height 10
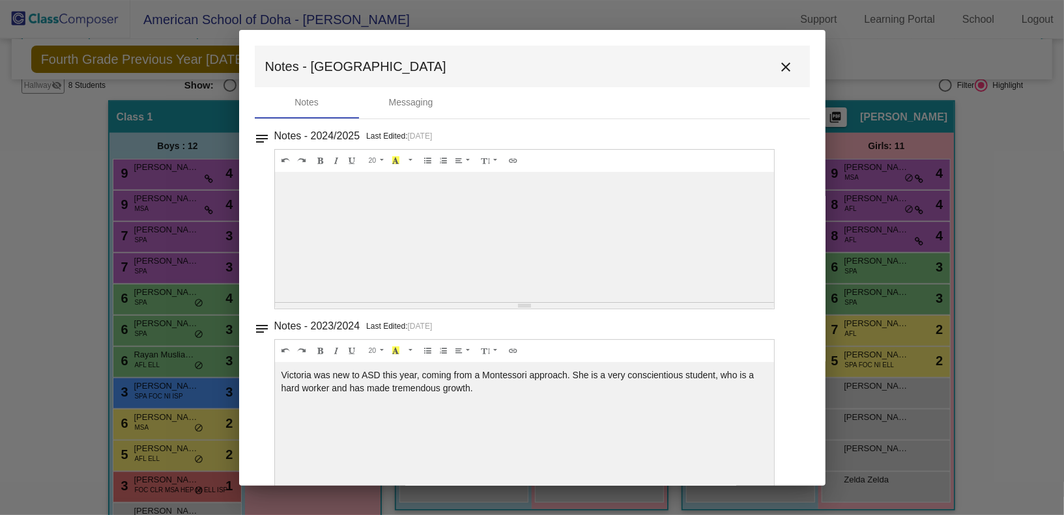
click at [779, 61] on mat-icon "close" at bounding box center [786, 67] width 16 height 16
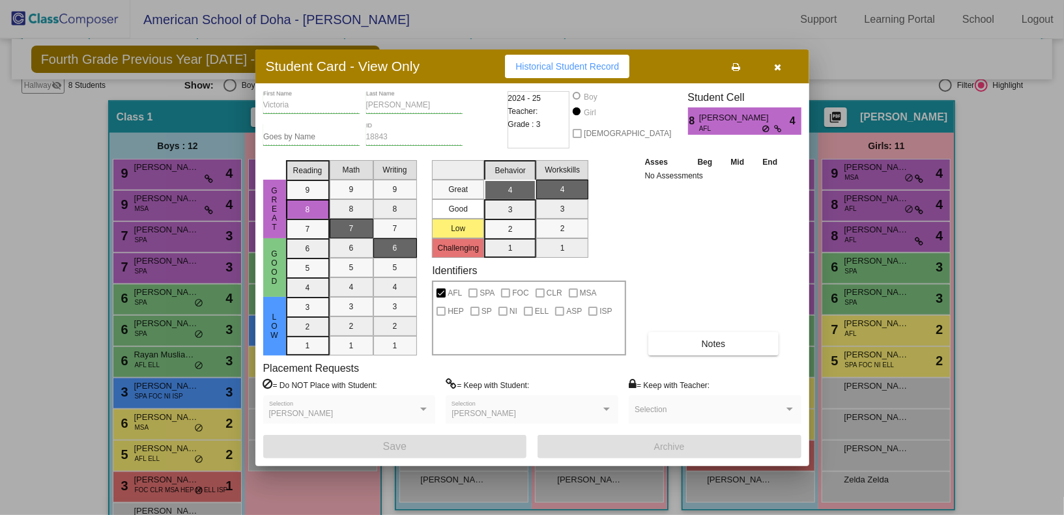
click at [776, 64] on icon "button" at bounding box center [777, 67] width 7 height 9
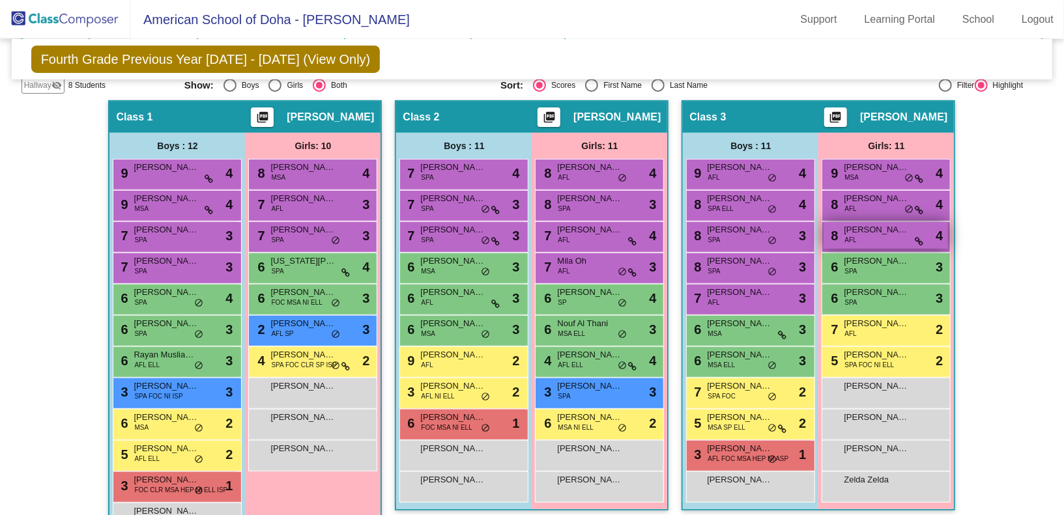
click at [856, 226] on span "[PERSON_NAME]" at bounding box center [875, 229] width 65 height 13
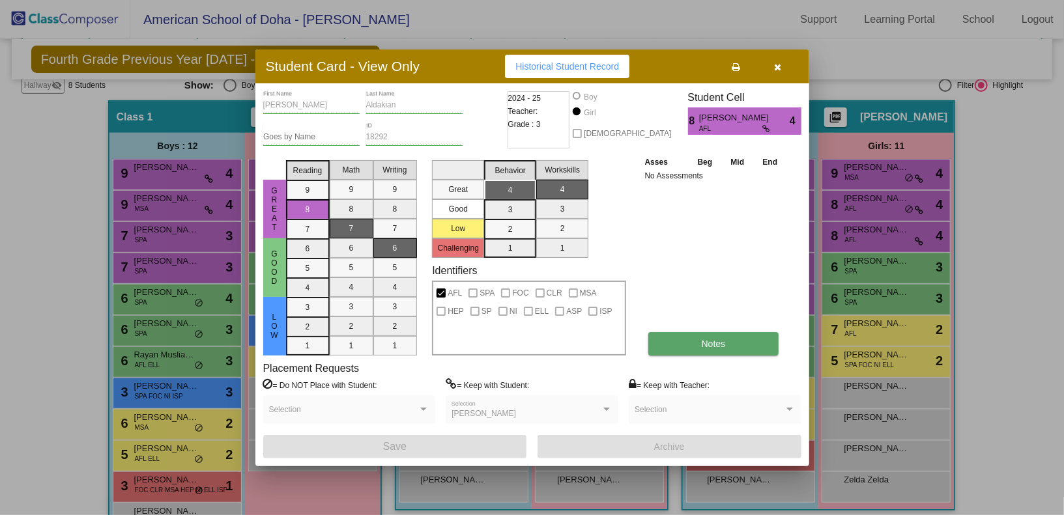
click at [690, 343] on button "Notes" at bounding box center [713, 343] width 131 height 23
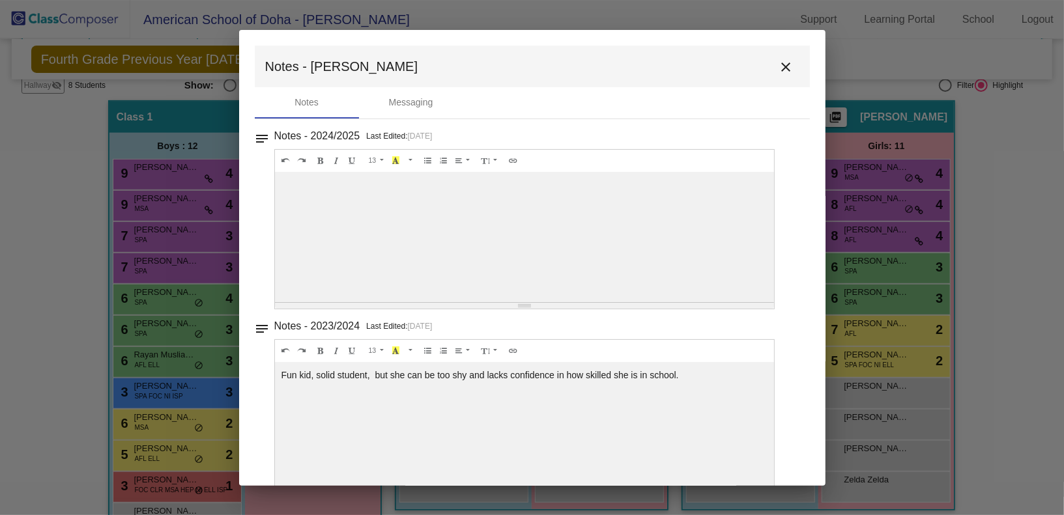
click at [778, 69] on mat-icon "close" at bounding box center [786, 67] width 16 height 16
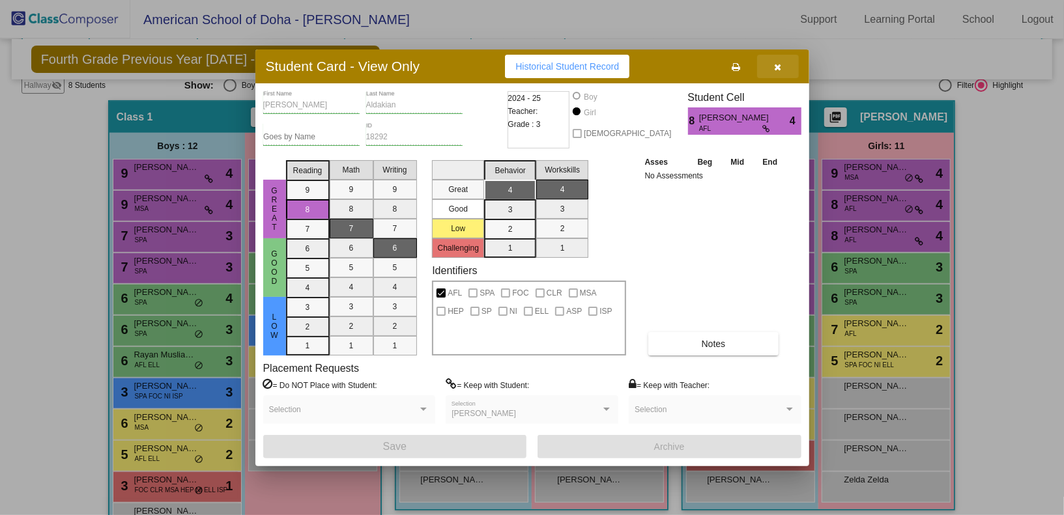
click at [780, 72] on icon "button" at bounding box center [777, 67] width 7 height 9
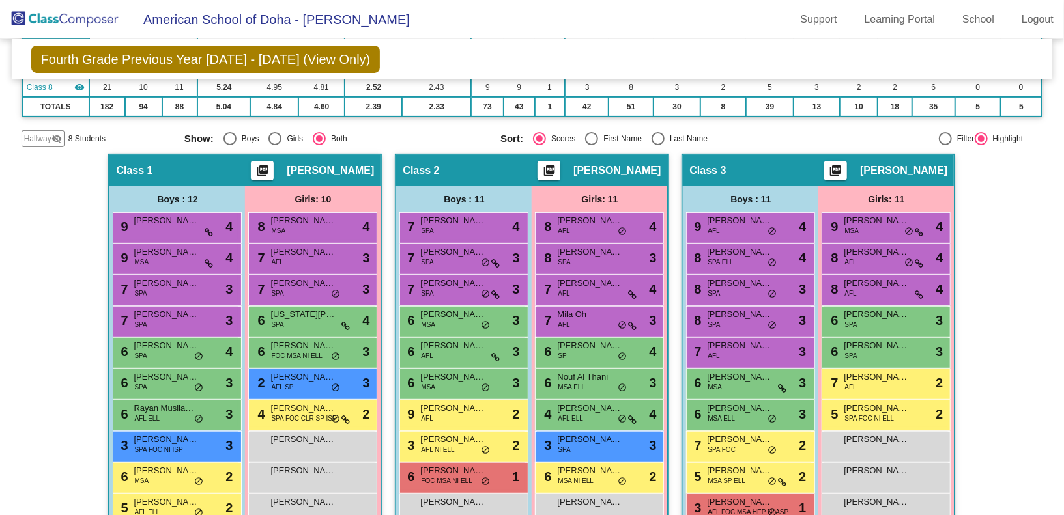
scroll to position [258, 0]
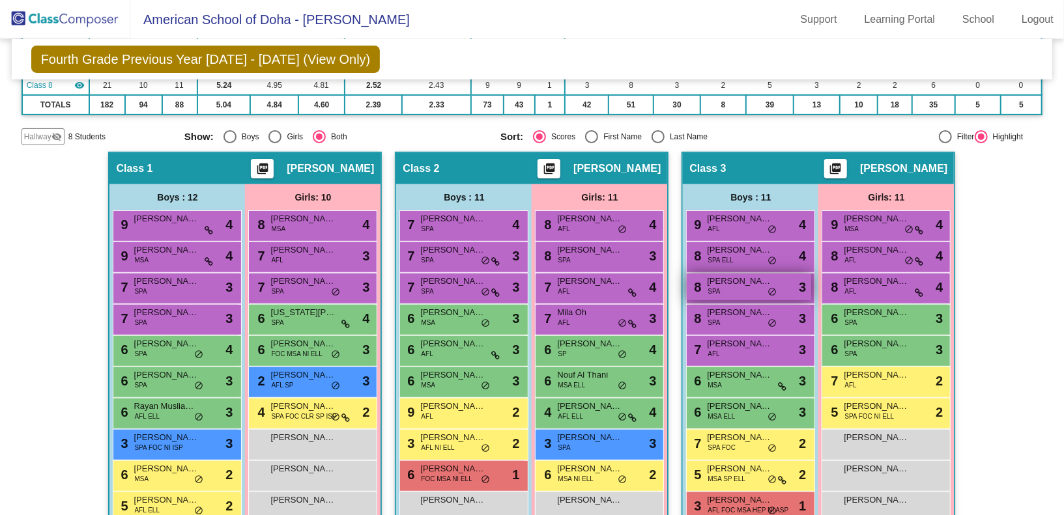
click at [739, 293] on div "8 [PERSON_NAME] SPA lock do_not_disturb_alt 3" at bounding box center [748, 287] width 124 height 27
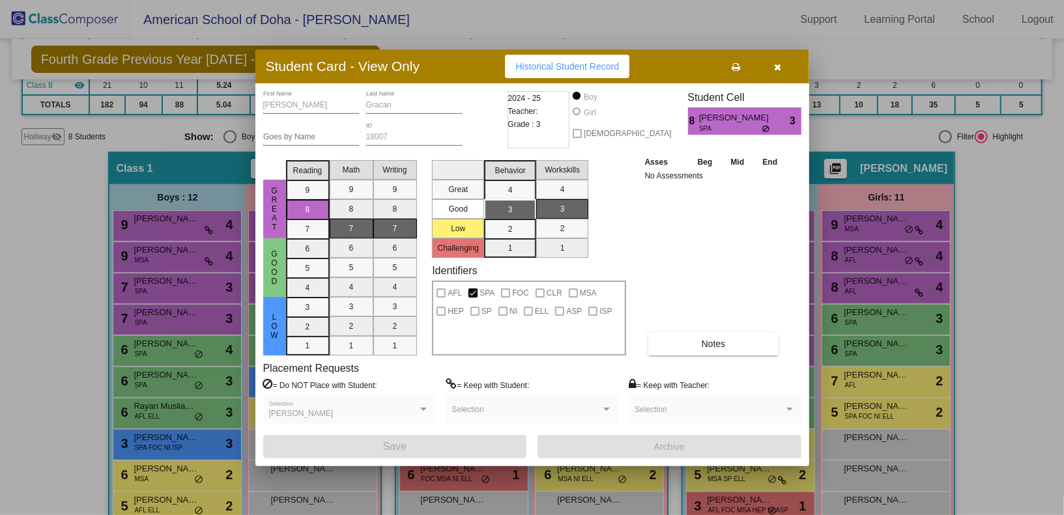
click at [701, 356] on div "[PERSON_NAME] First Name [PERSON_NAME] Last Name Goes by Name 18007 ID 2024 - 2…" at bounding box center [532, 274] width 538 height 367
click at [690, 343] on button "Notes" at bounding box center [713, 343] width 131 height 23
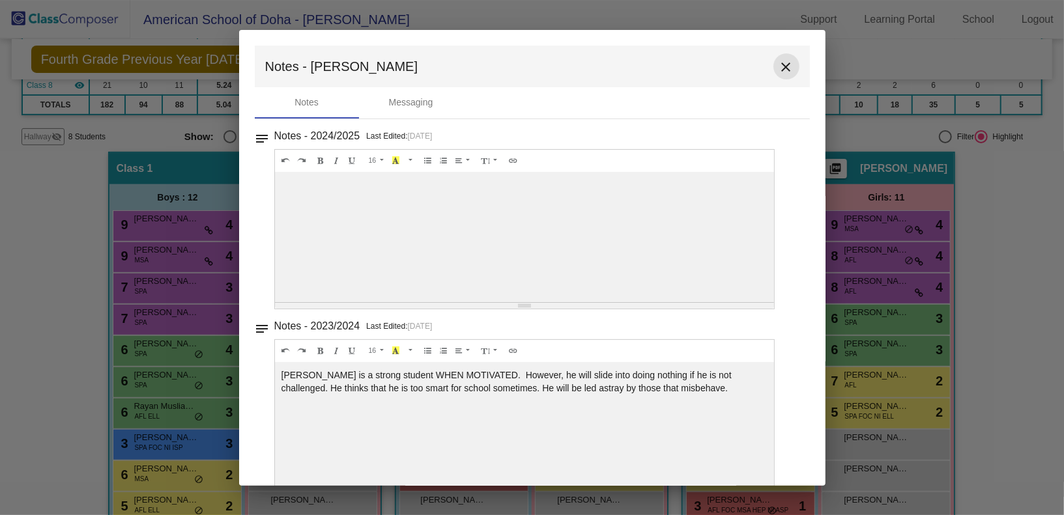
click at [778, 71] on mat-icon "close" at bounding box center [786, 67] width 16 height 16
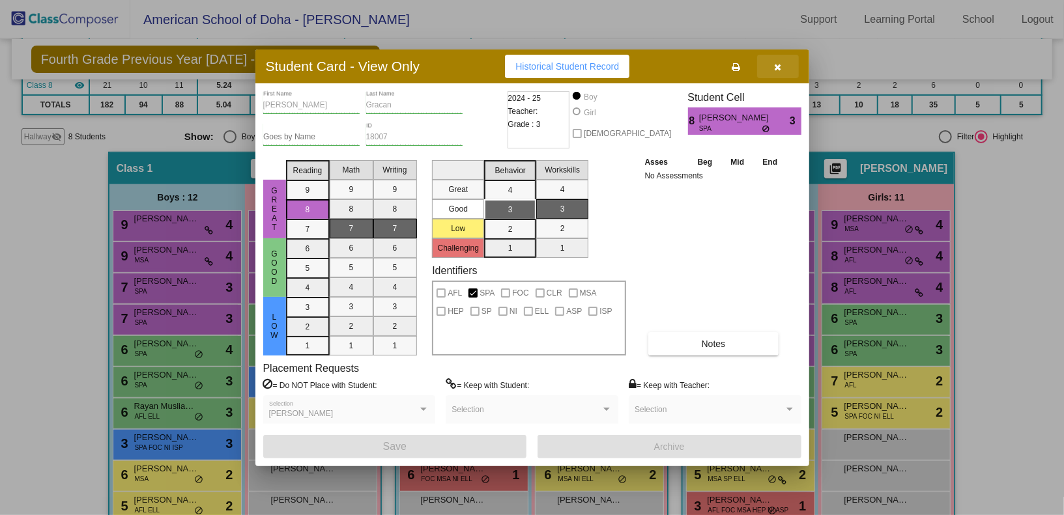
click at [778, 71] on icon "button" at bounding box center [777, 67] width 7 height 9
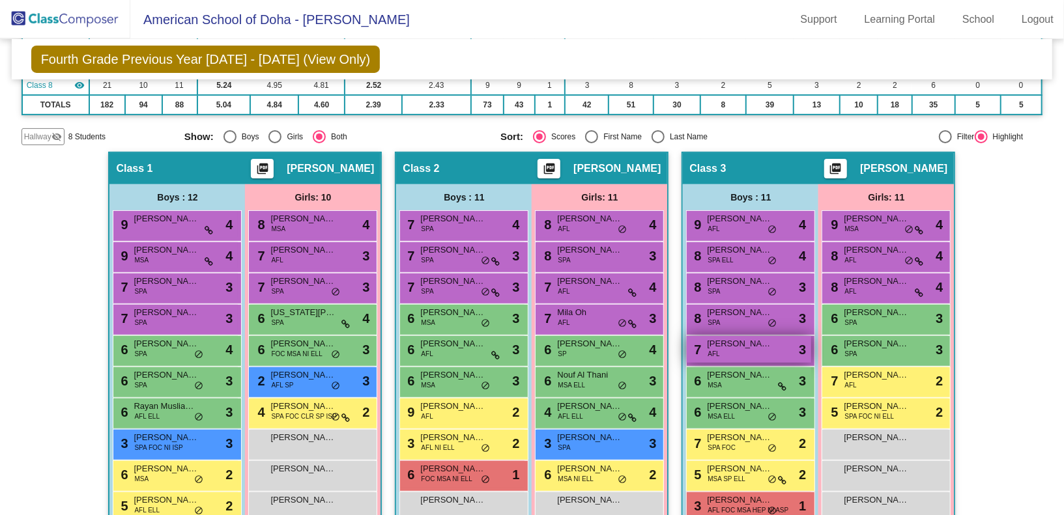
click at [732, 349] on div "7 [PERSON_NAME] AFL lock do_not_disturb_alt 3" at bounding box center [748, 349] width 124 height 27
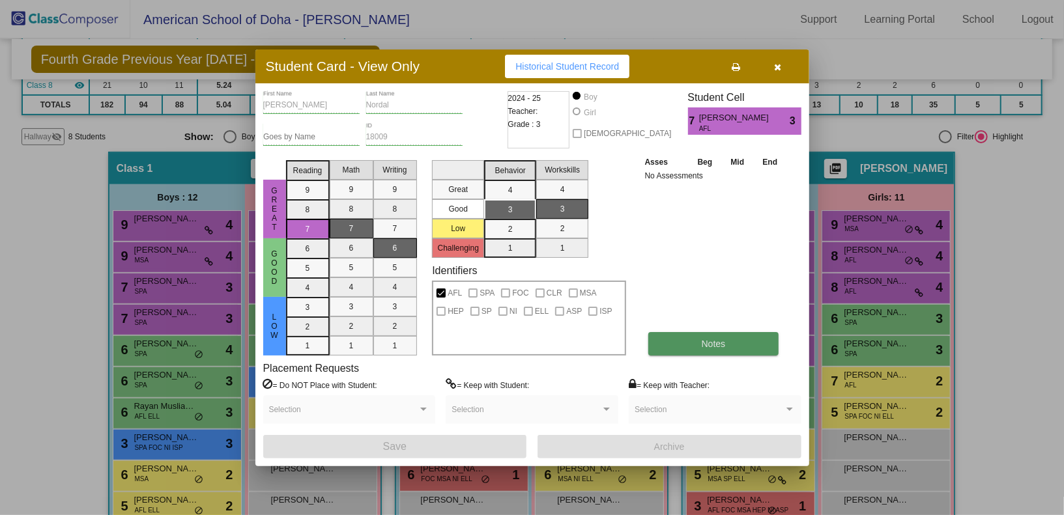
click at [726, 340] on button "Notes" at bounding box center [713, 343] width 131 height 23
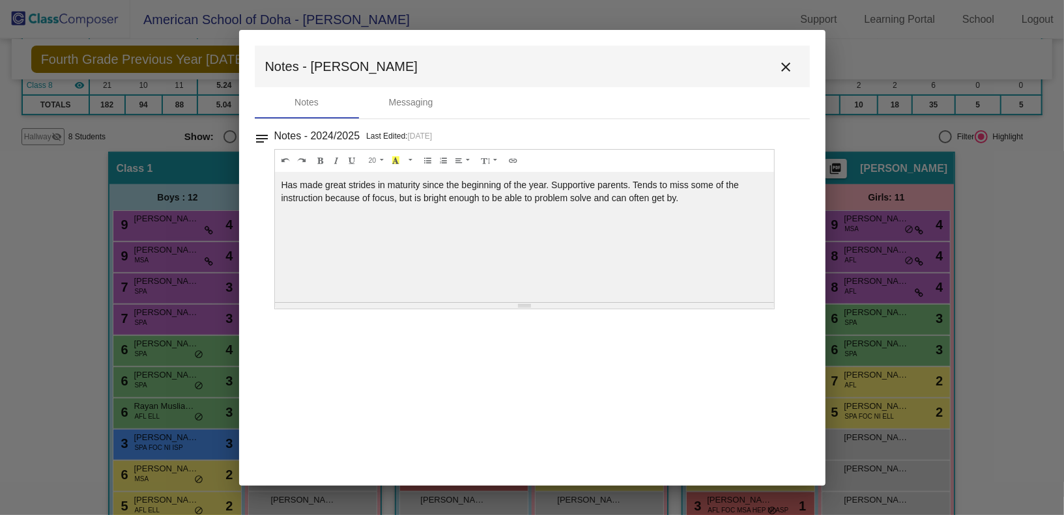
click at [788, 74] on mat-icon "close" at bounding box center [786, 67] width 16 height 16
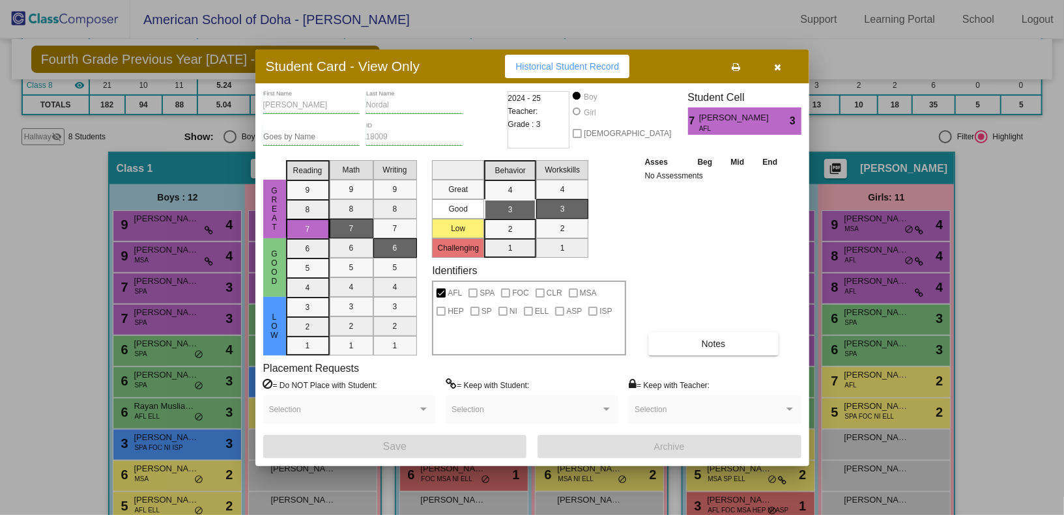
click at [779, 68] on icon "button" at bounding box center [777, 67] width 7 height 9
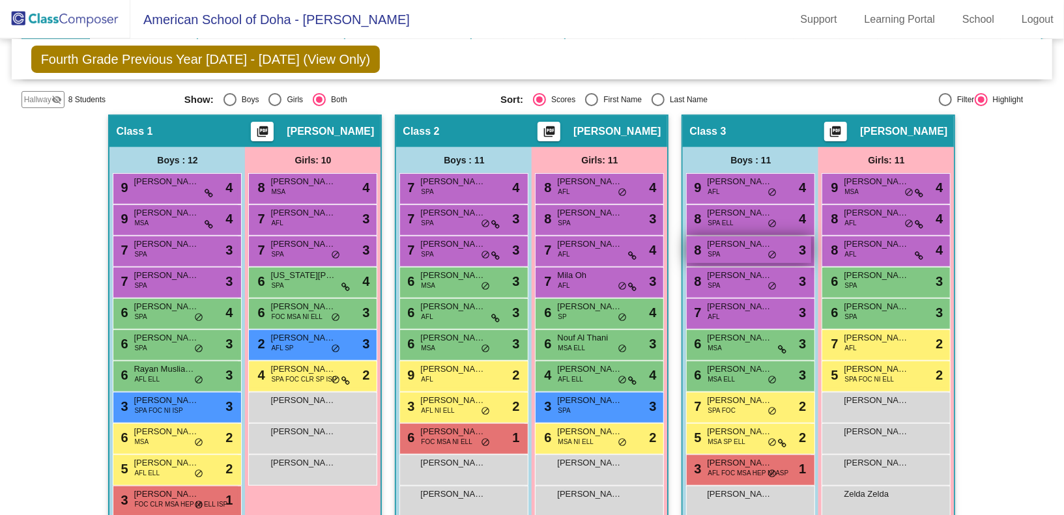
scroll to position [296, 0]
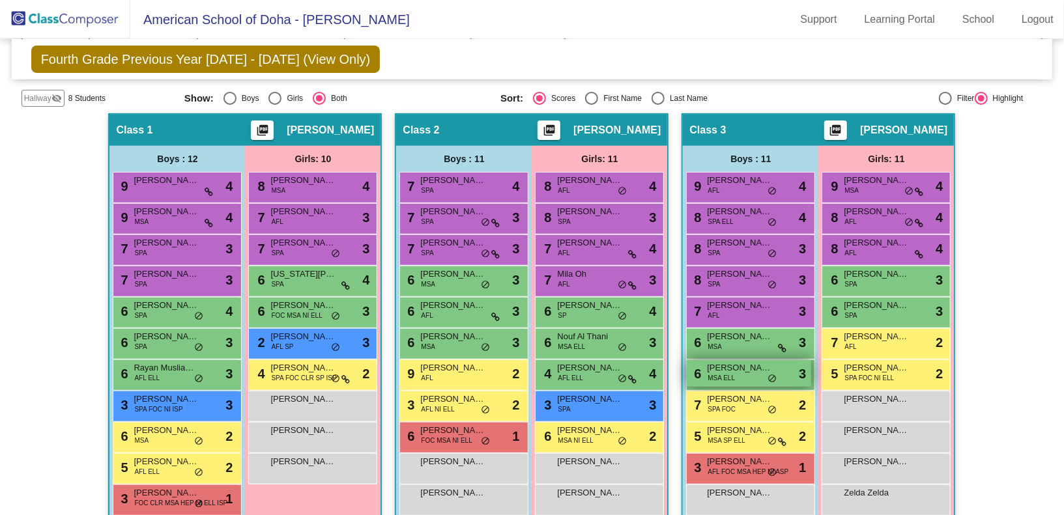
click at [731, 368] on span "[PERSON_NAME]" at bounding box center [739, 367] width 65 height 13
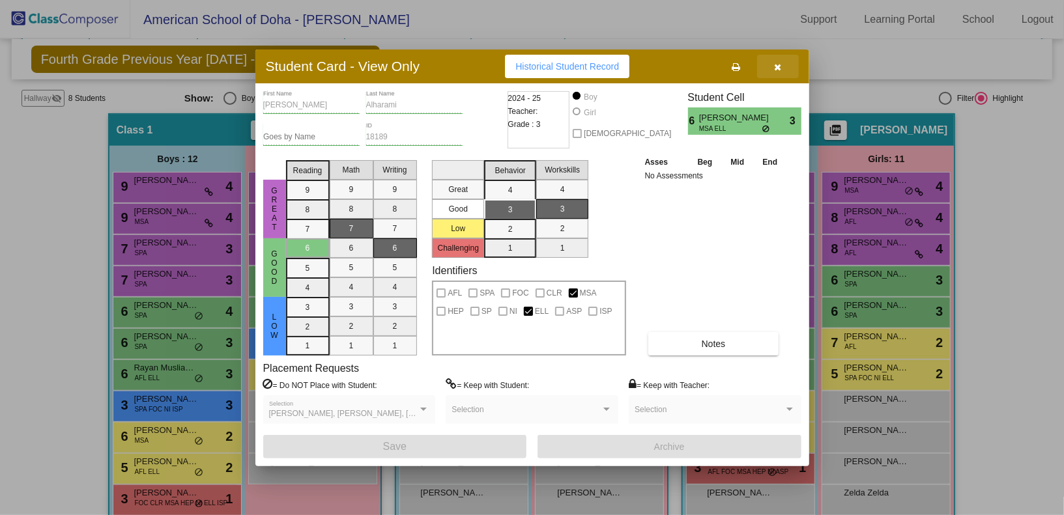
click at [778, 70] on icon "button" at bounding box center [777, 67] width 7 height 9
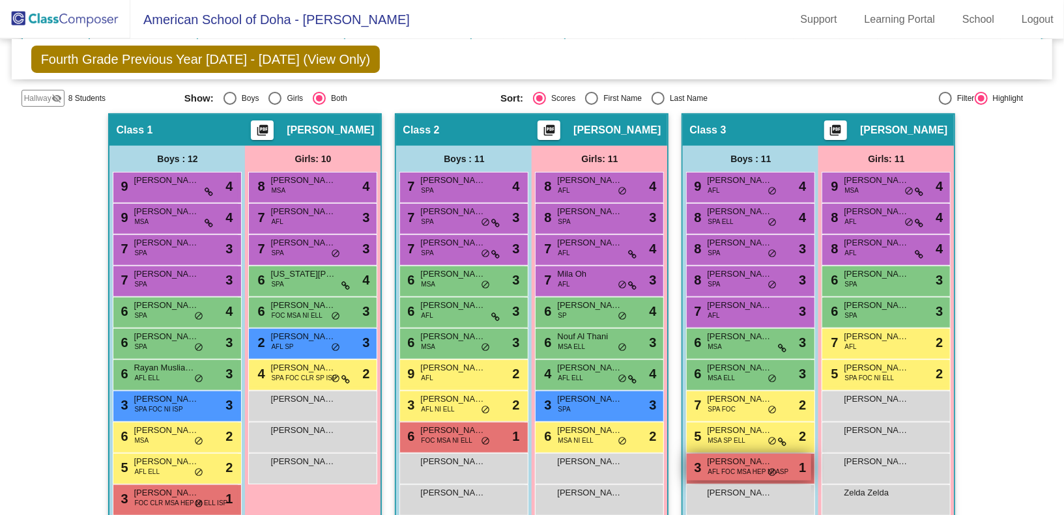
click at [735, 475] on div "3 [PERSON_NAME] AFL FOC MSA HEP NI ASP lock do_not_disturb_alt 1" at bounding box center [748, 467] width 124 height 27
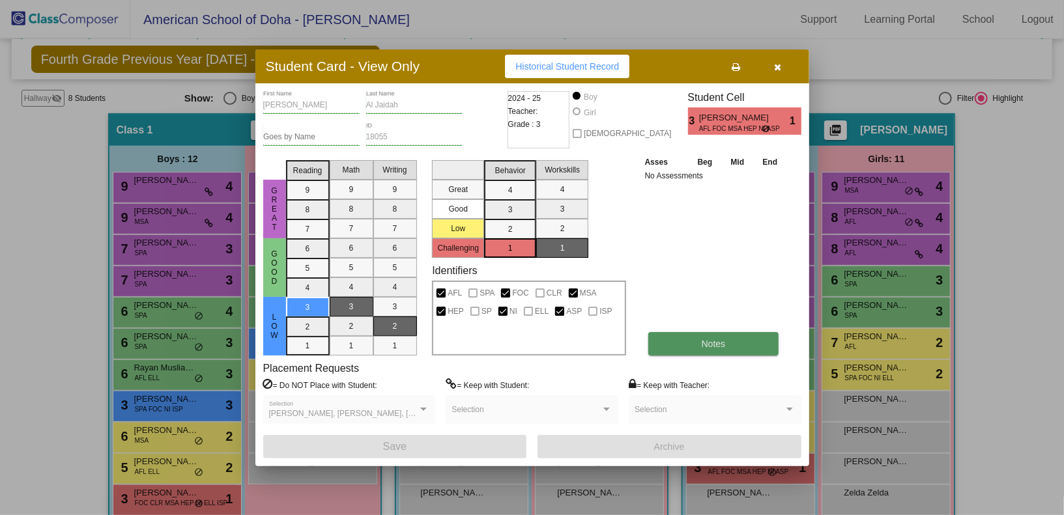
click at [690, 341] on button "Notes" at bounding box center [713, 343] width 131 height 23
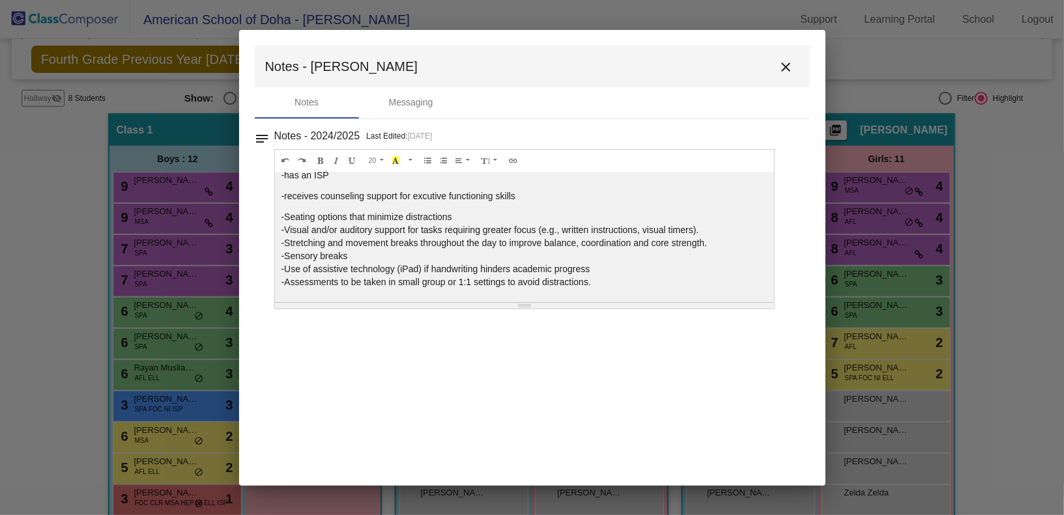
scroll to position [0, 0]
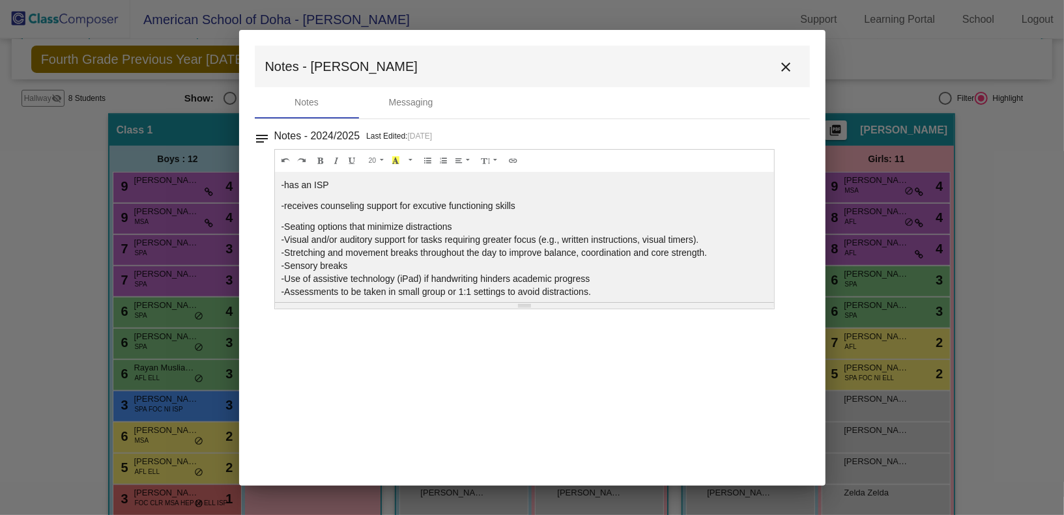
click at [788, 65] on mat-icon "close" at bounding box center [786, 67] width 16 height 16
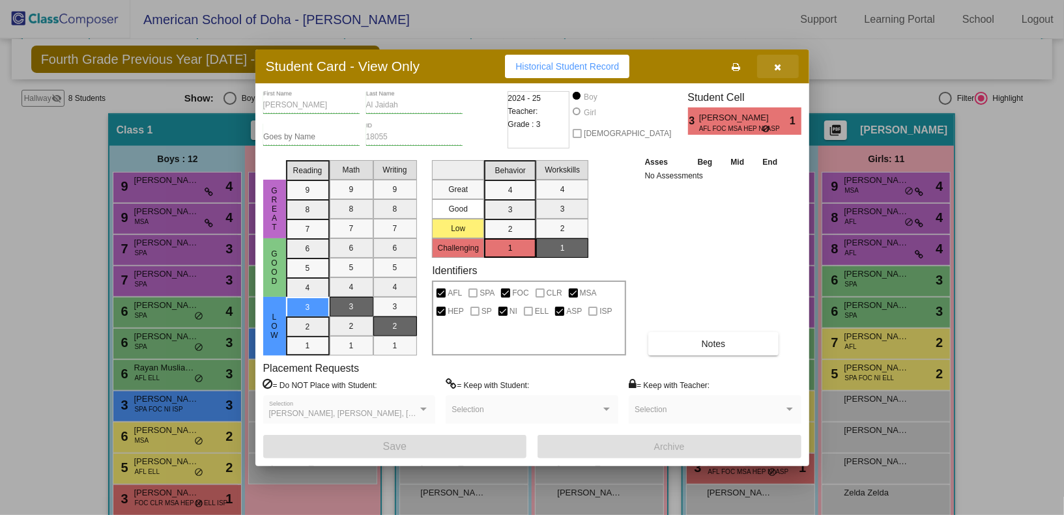
click at [780, 70] on icon "button" at bounding box center [777, 67] width 7 height 9
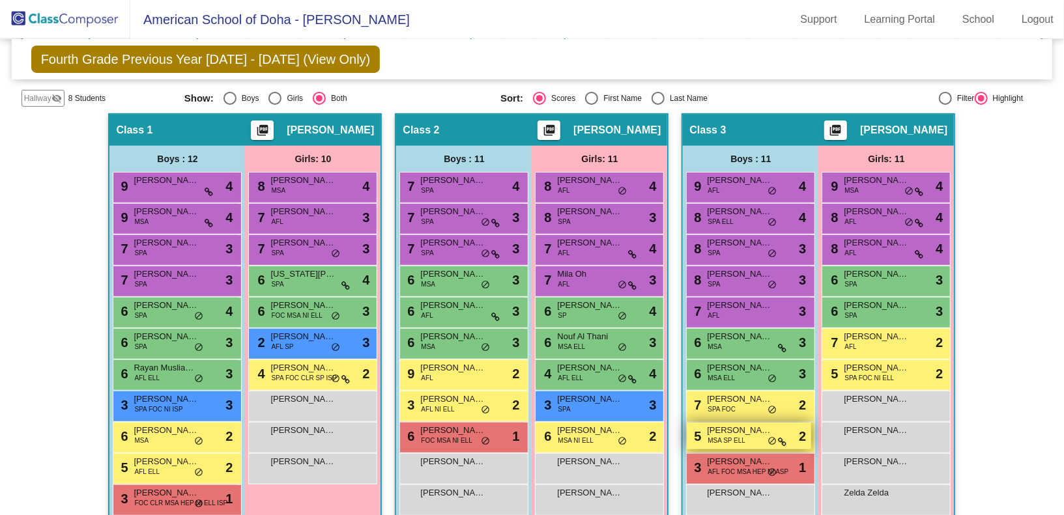
click at [733, 430] on span "[PERSON_NAME]" at bounding box center [739, 430] width 65 height 13
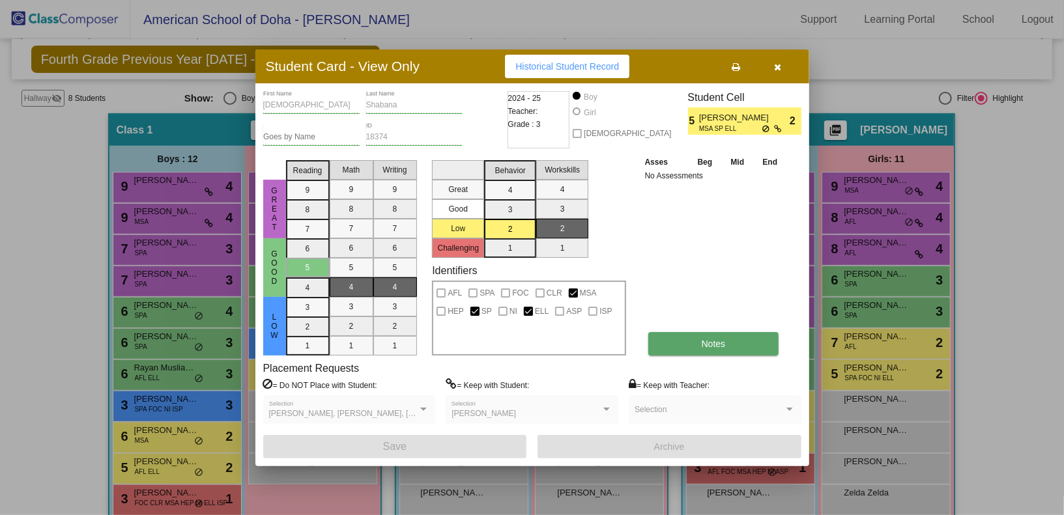
click at [691, 346] on button "Notes" at bounding box center [713, 343] width 131 height 23
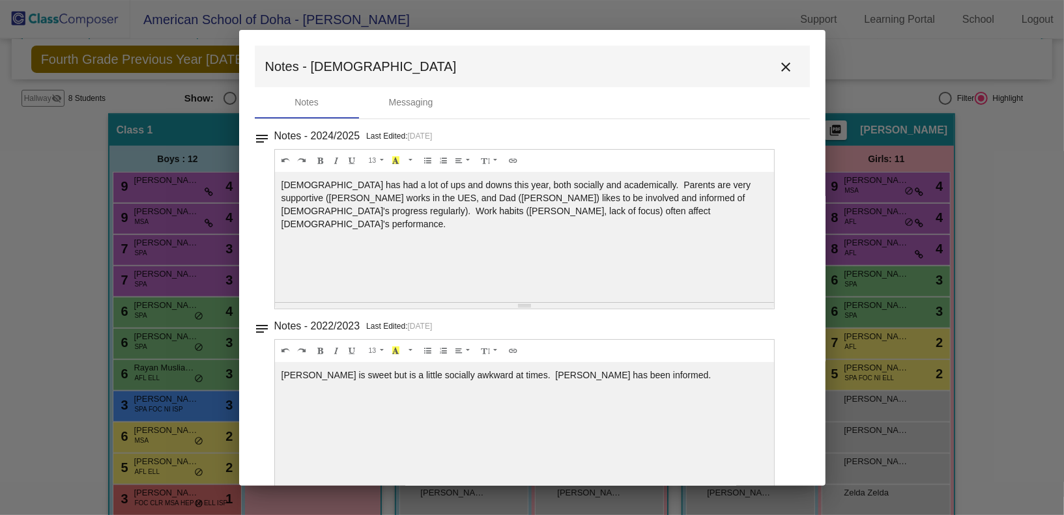
click at [780, 64] on mat-icon "close" at bounding box center [786, 67] width 16 height 16
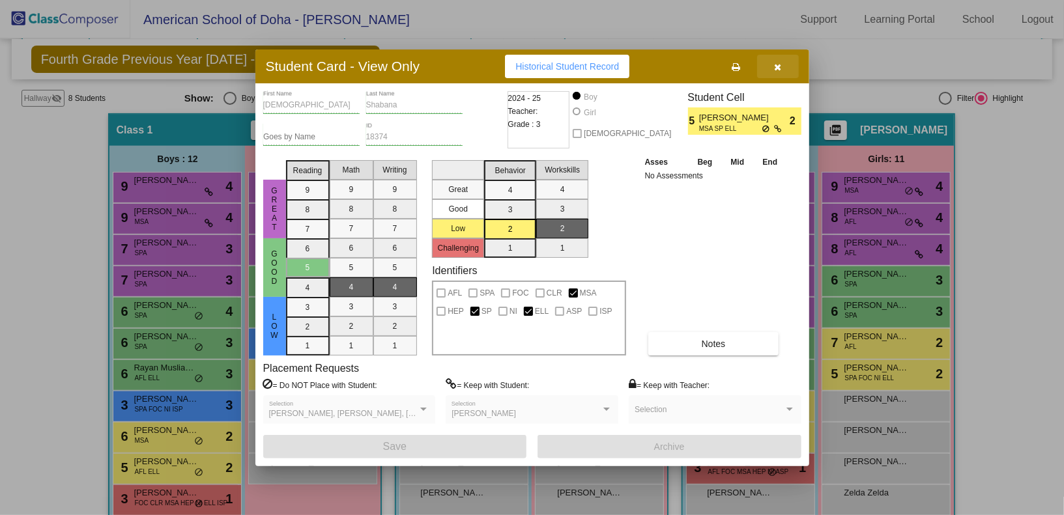
click at [780, 64] on icon "button" at bounding box center [777, 67] width 7 height 9
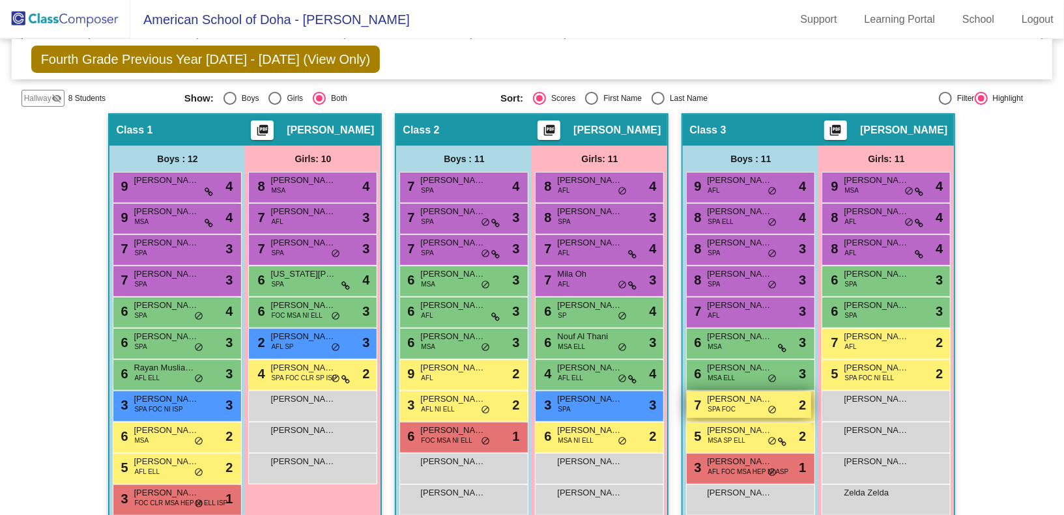
click at [738, 401] on span "[PERSON_NAME]" at bounding box center [739, 399] width 65 height 13
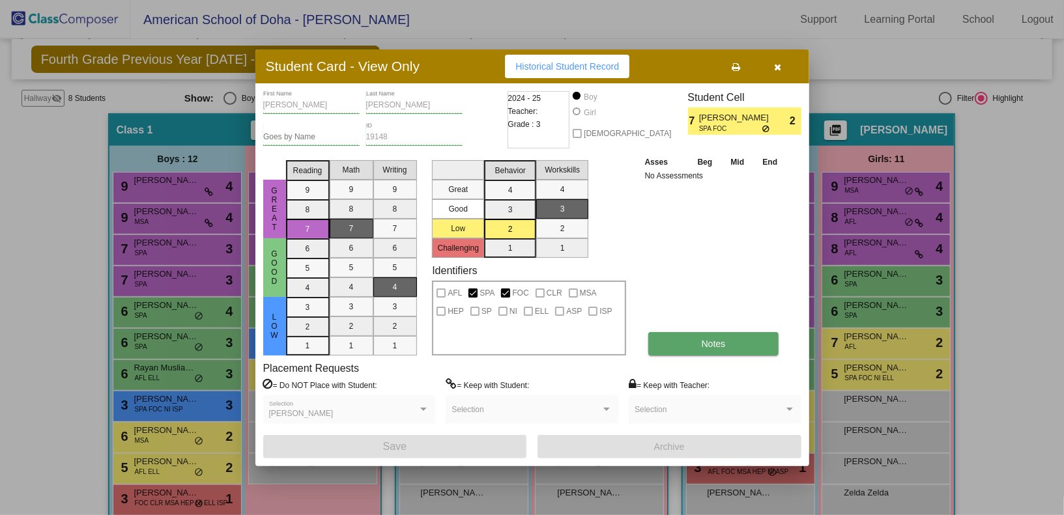
click at [713, 345] on span "Notes" at bounding box center [713, 344] width 24 height 10
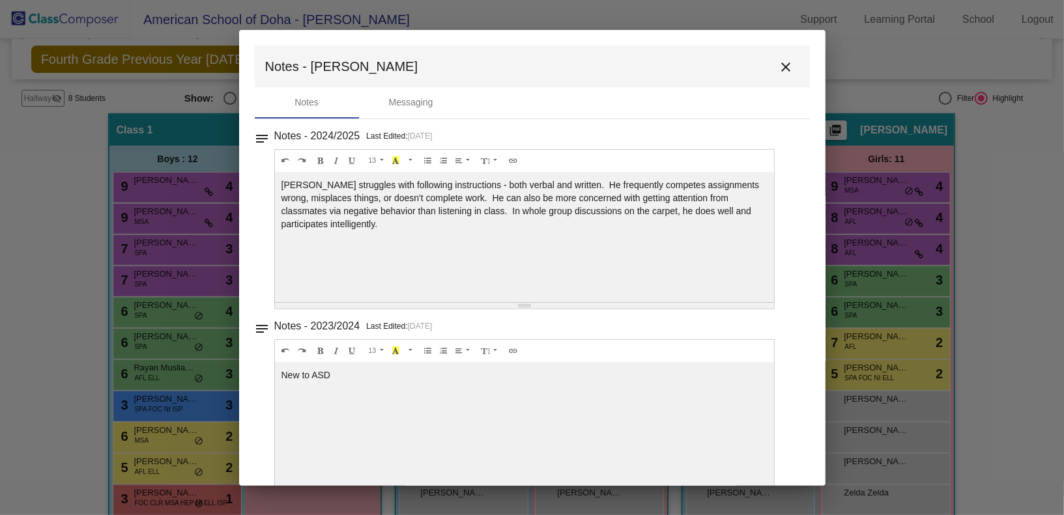
click at [779, 73] on mat-icon "close" at bounding box center [786, 67] width 16 height 16
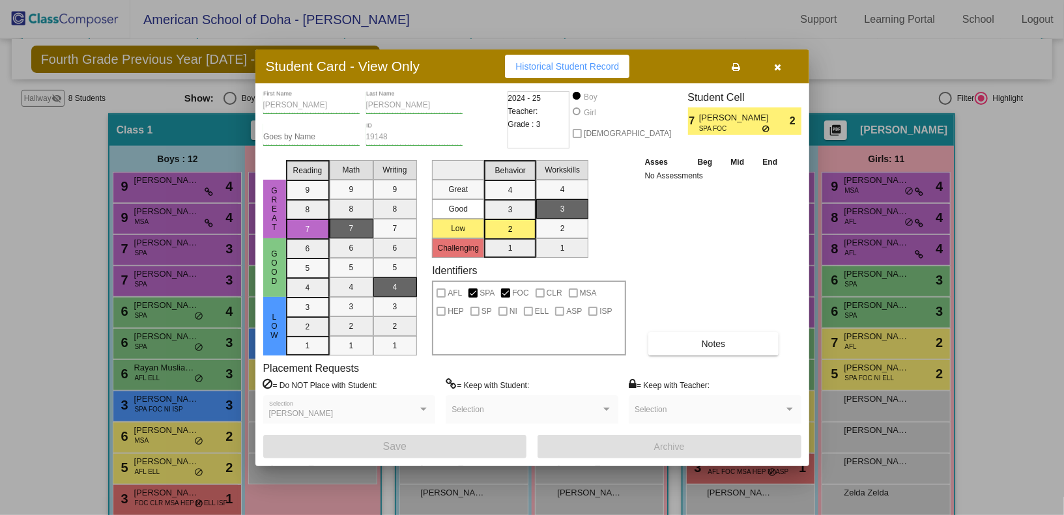
click at [779, 73] on button "button" at bounding box center [778, 66] width 42 height 23
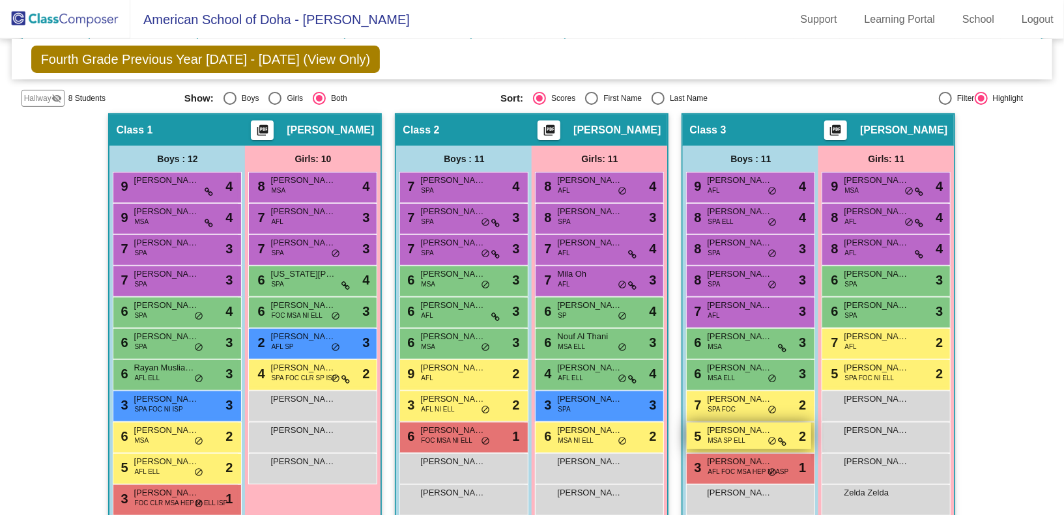
click at [735, 429] on span "[PERSON_NAME]" at bounding box center [739, 430] width 65 height 13
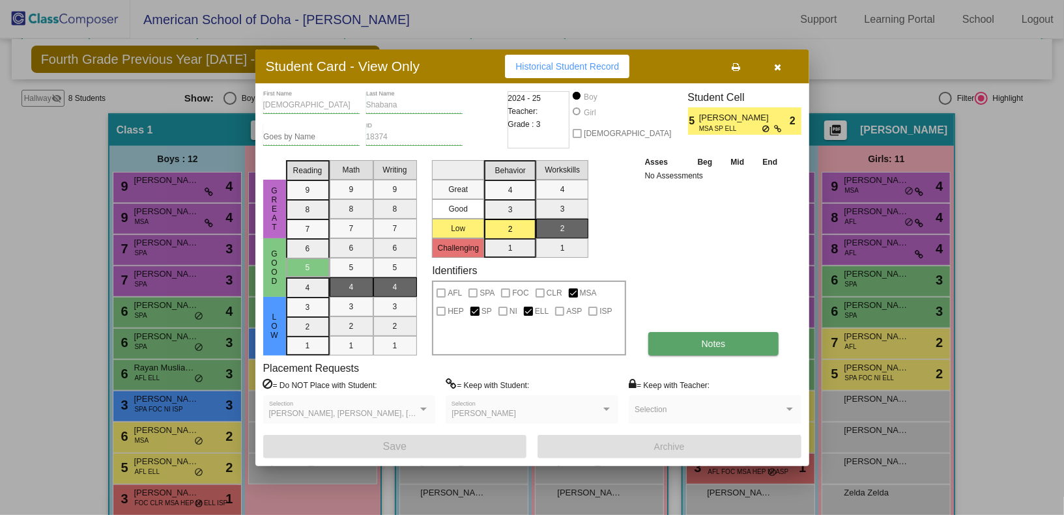
click at [698, 337] on button "Notes" at bounding box center [713, 343] width 131 height 23
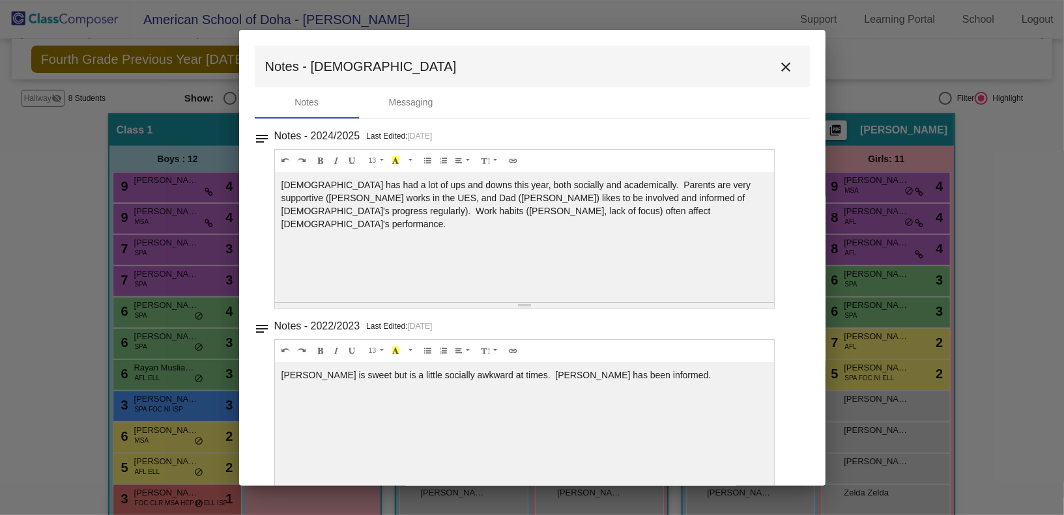
click at [778, 68] on mat-icon "close" at bounding box center [786, 67] width 16 height 16
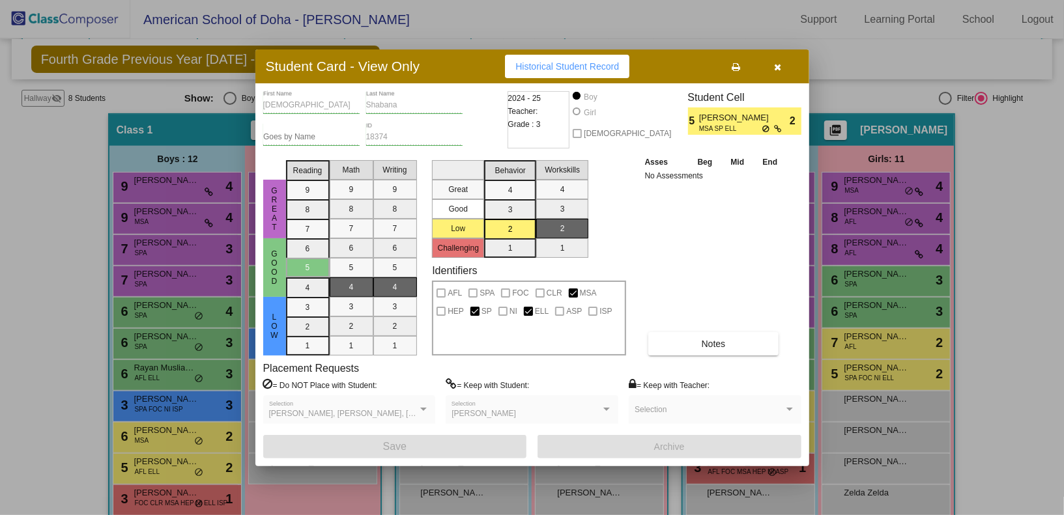
click at [778, 68] on icon "button" at bounding box center [777, 67] width 7 height 9
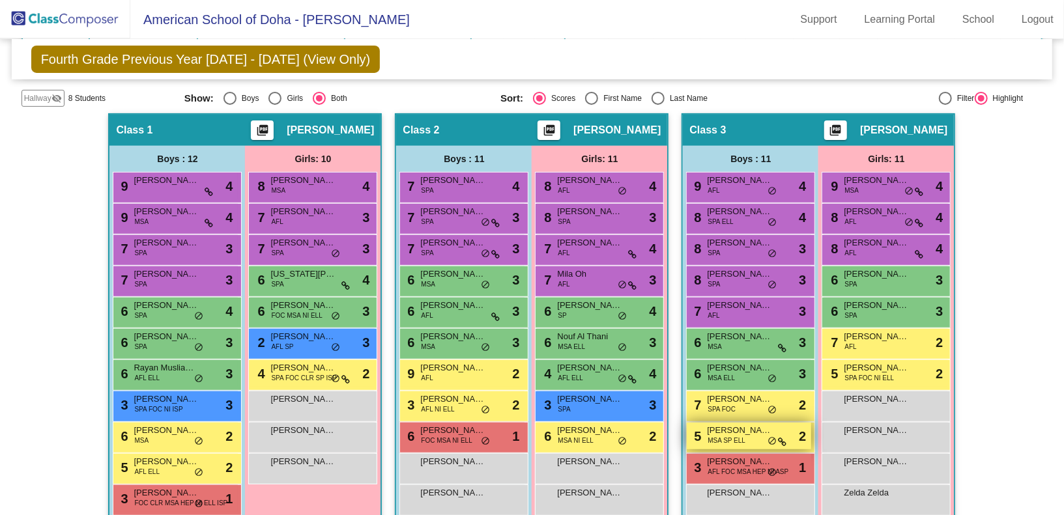
click at [732, 431] on span "[PERSON_NAME]" at bounding box center [739, 430] width 65 height 13
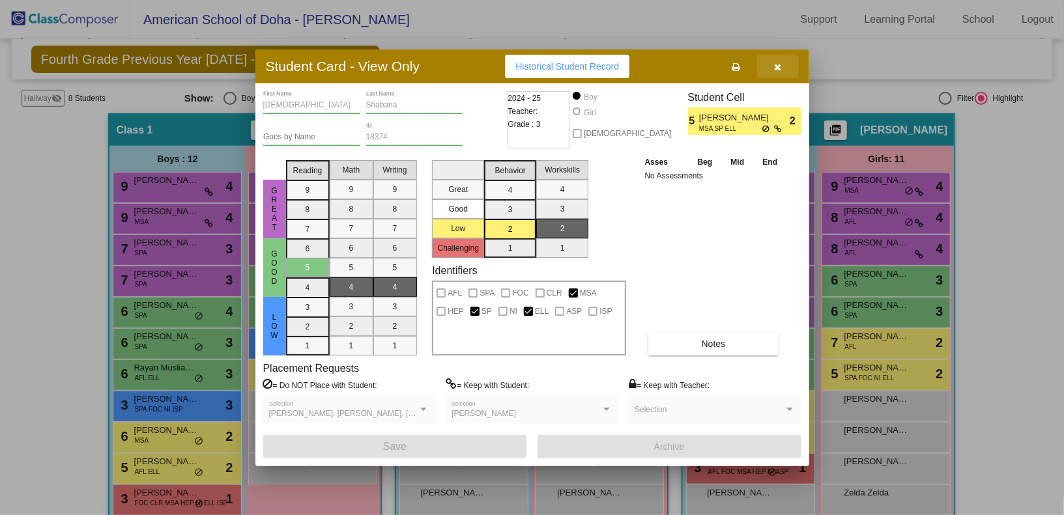
click at [783, 67] on button "button" at bounding box center [778, 66] width 42 height 23
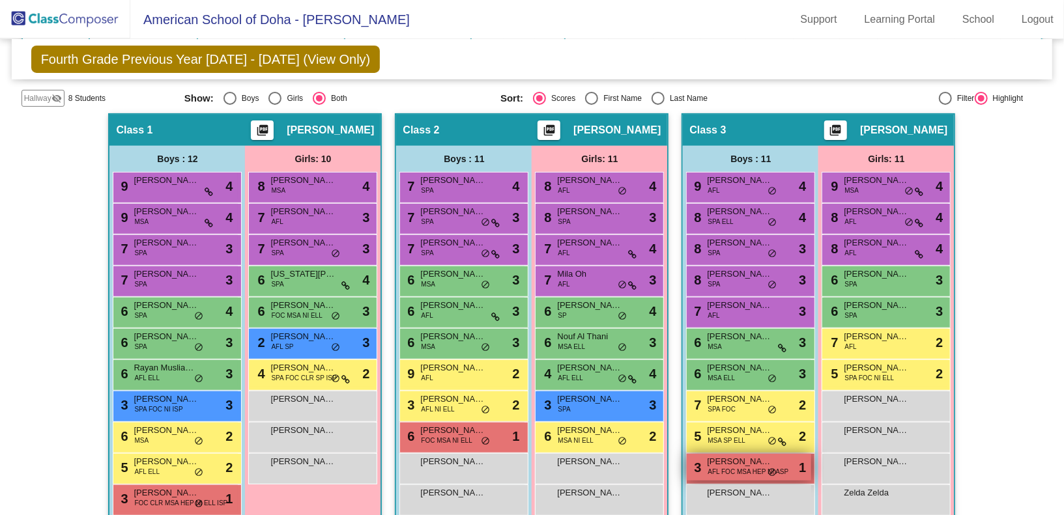
click at [733, 472] on span "AFL FOC MSA HEP NI ASP" at bounding box center [747, 472] width 81 height 10
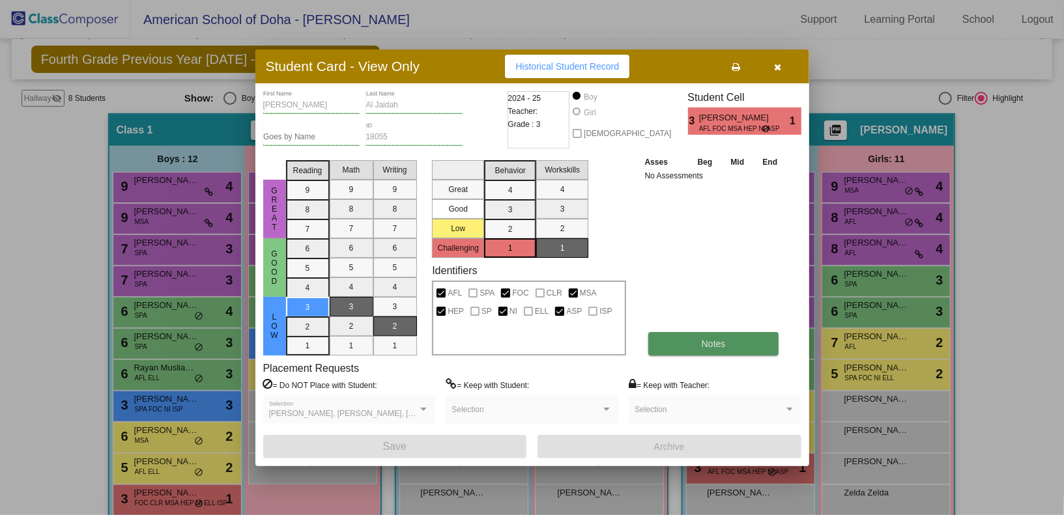
click at [690, 346] on button "Notes" at bounding box center [713, 343] width 131 height 23
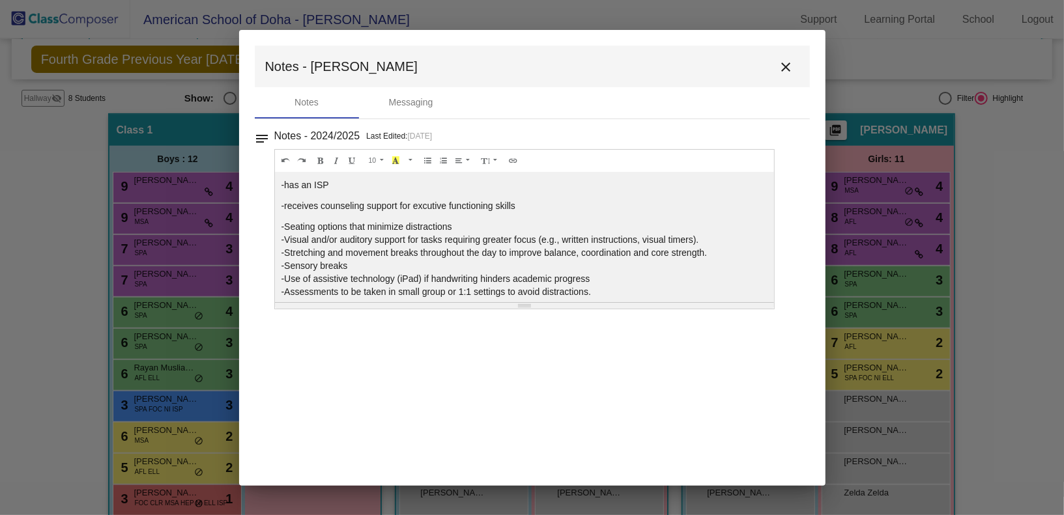
click at [782, 66] on mat-icon "close" at bounding box center [786, 67] width 16 height 16
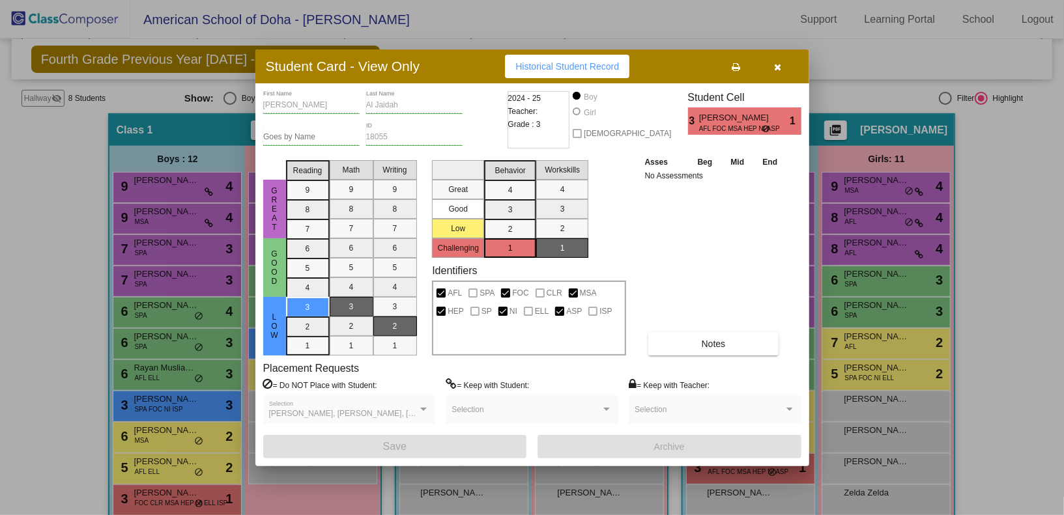
click at [785, 68] on button "button" at bounding box center [778, 66] width 42 height 23
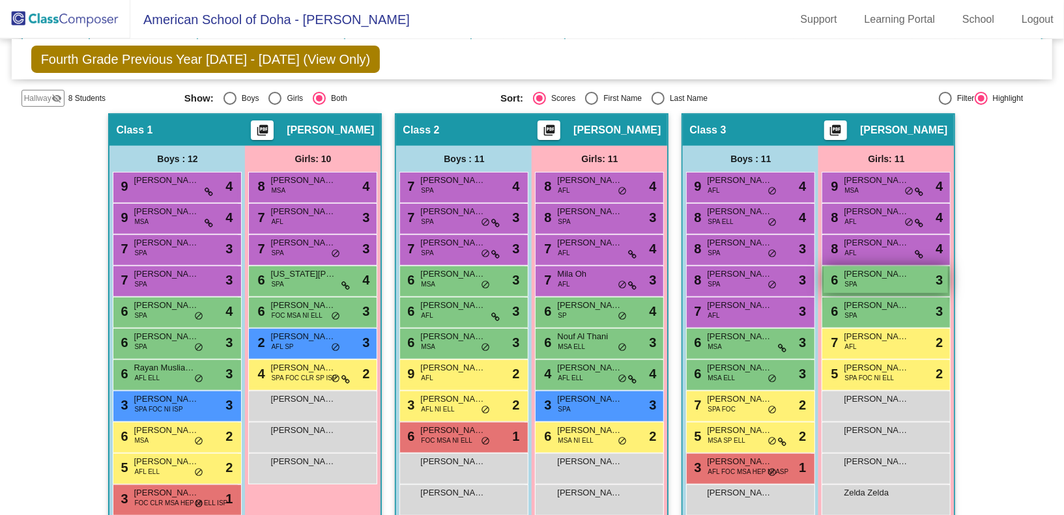
click at [844, 279] on span "SPA" at bounding box center [850, 284] width 12 height 10
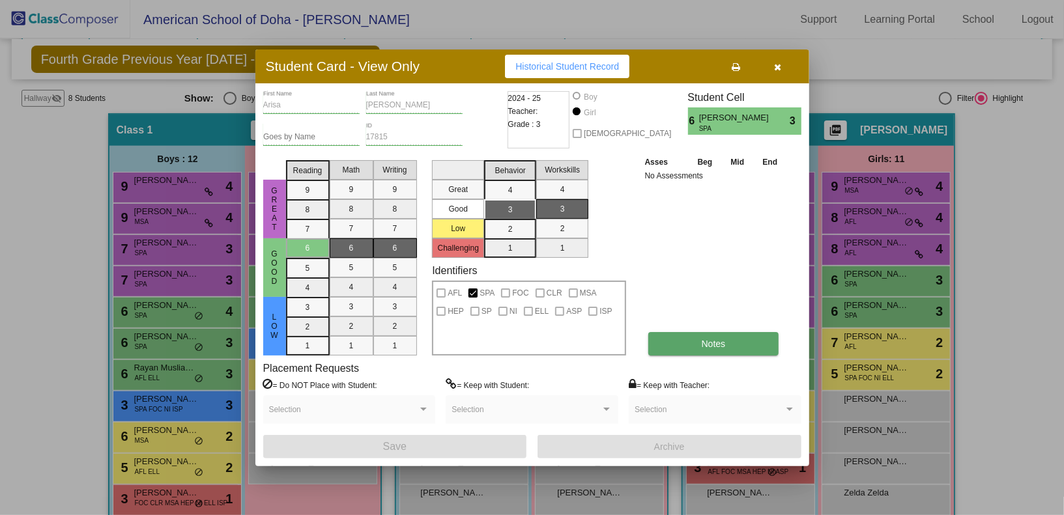
click at [704, 348] on span "Notes" at bounding box center [713, 344] width 24 height 10
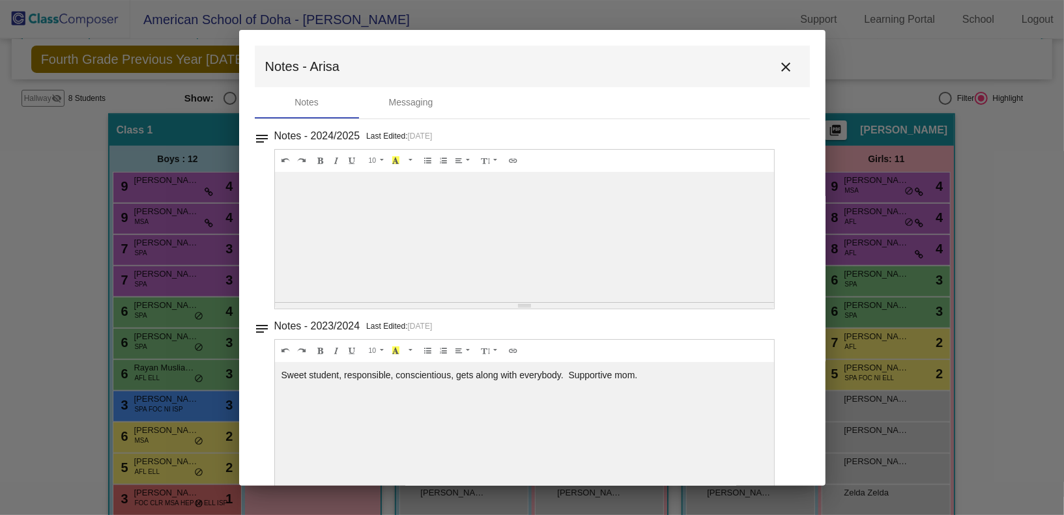
click at [773, 70] on button "close" at bounding box center [786, 66] width 26 height 26
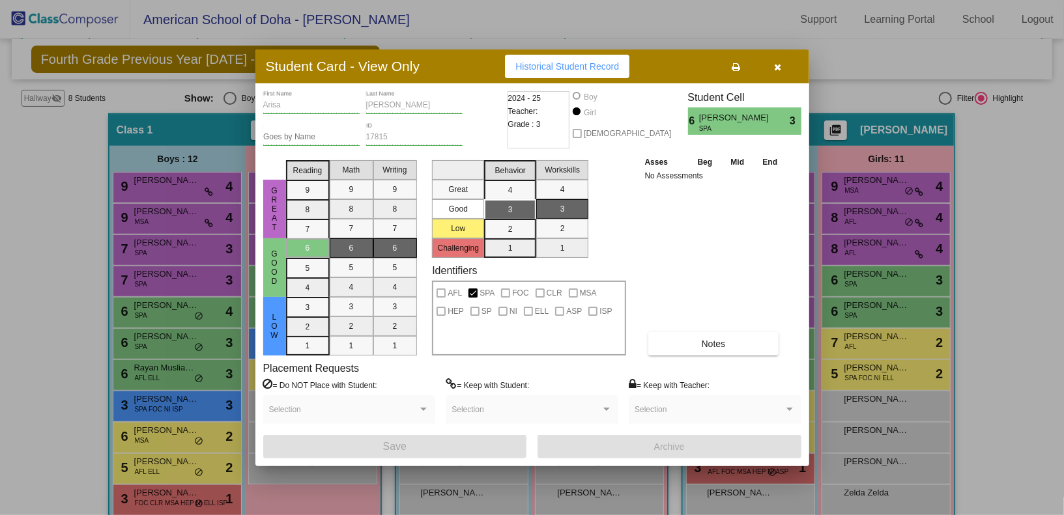
click at [774, 63] on icon "button" at bounding box center [777, 67] width 7 height 9
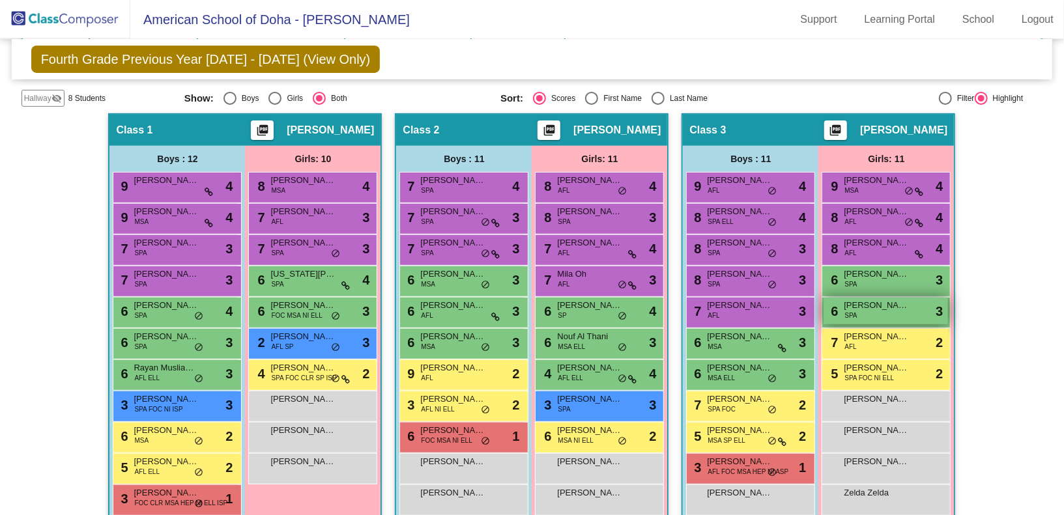
click at [860, 317] on div "6 [PERSON_NAME] SPA lock do_not_disturb_alt 3" at bounding box center [885, 311] width 124 height 27
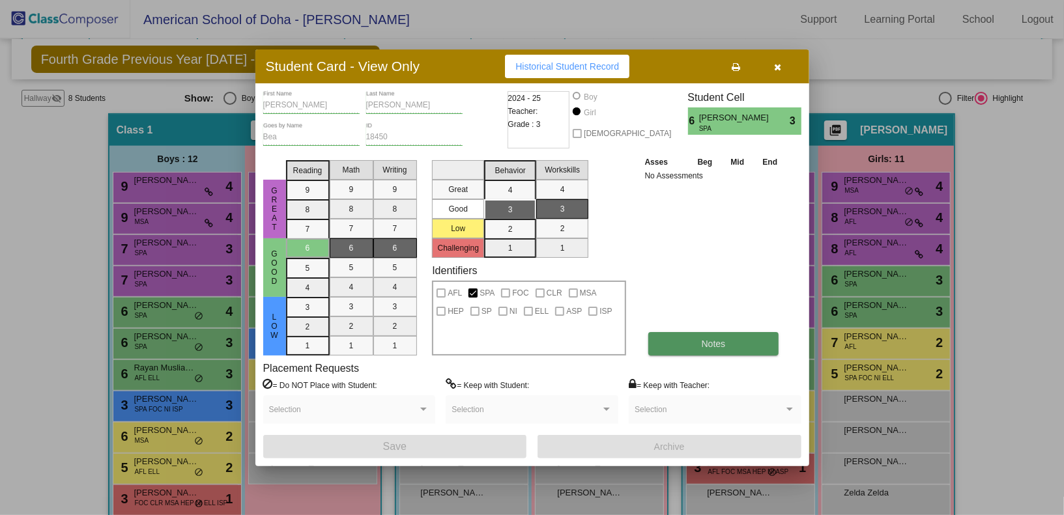
click at [726, 343] on button "Notes" at bounding box center [713, 343] width 131 height 23
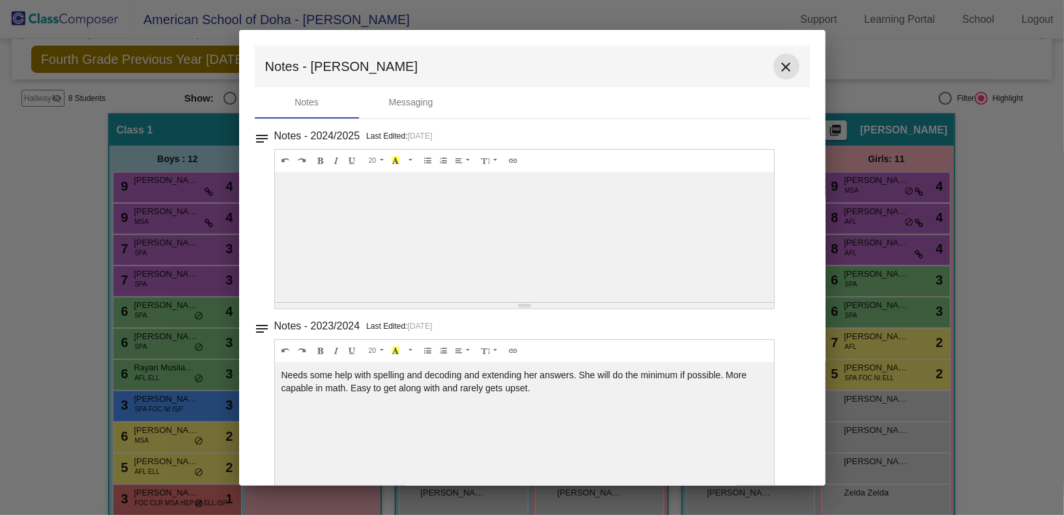
click at [785, 65] on mat-icon "close" at bounding box center [786, 67] width 16 height 16
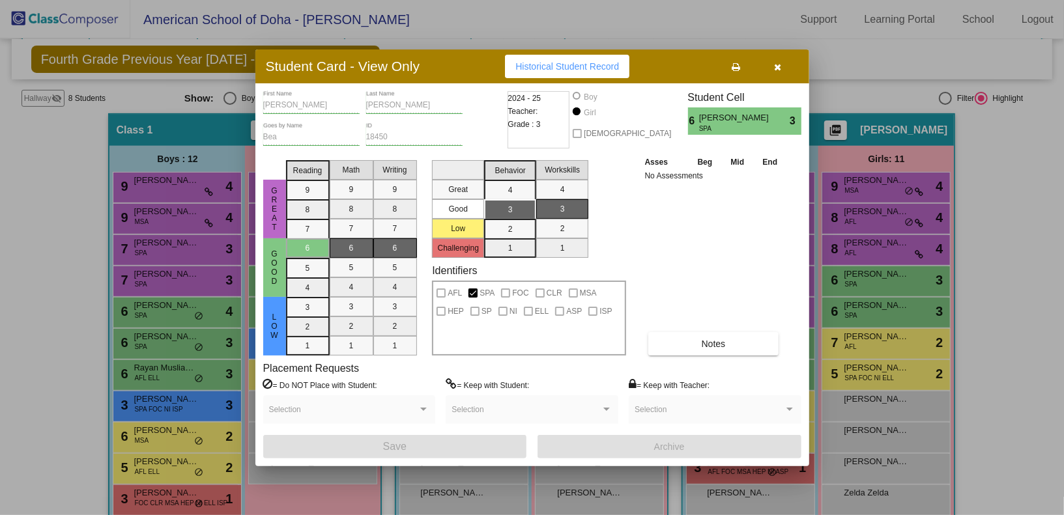
click at [782, 64] on button "button" at bounding box center [778, 66] width 42 height 23
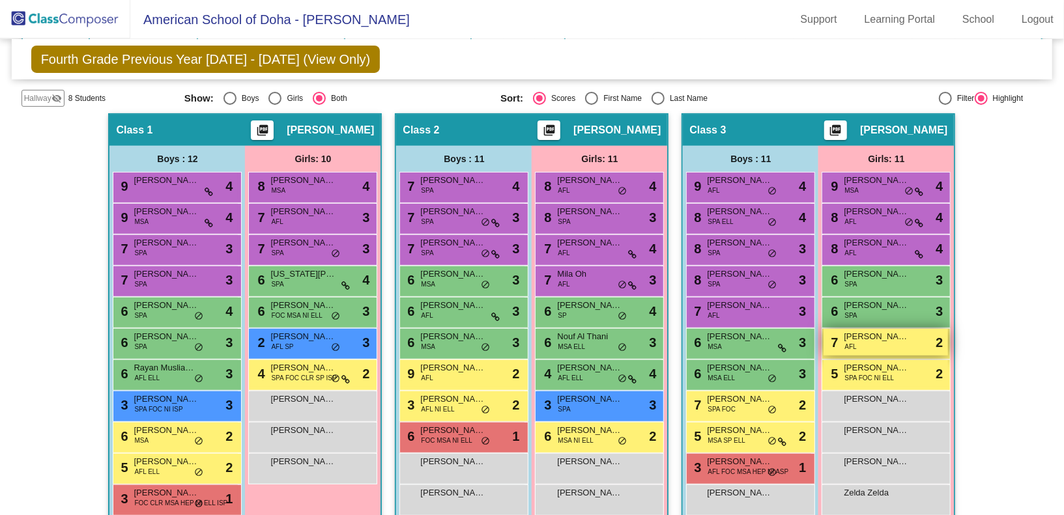
click at [854, 333] on span "[PERSON_NAME] Lijeron" at bounding box center [875, 336] width 65 height 13
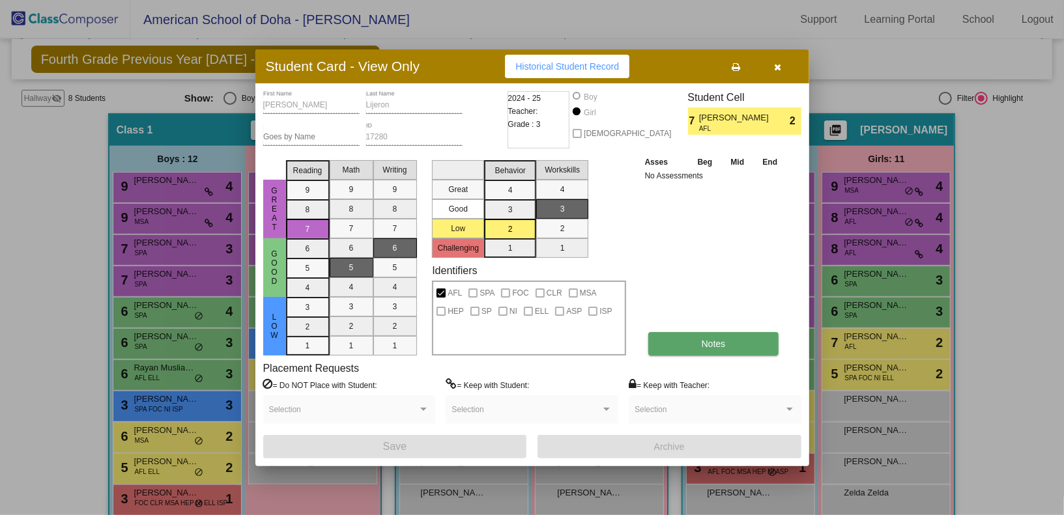
click at [698, 346] on button "Notes" at bounding box center [713, 343] width 131 height 23
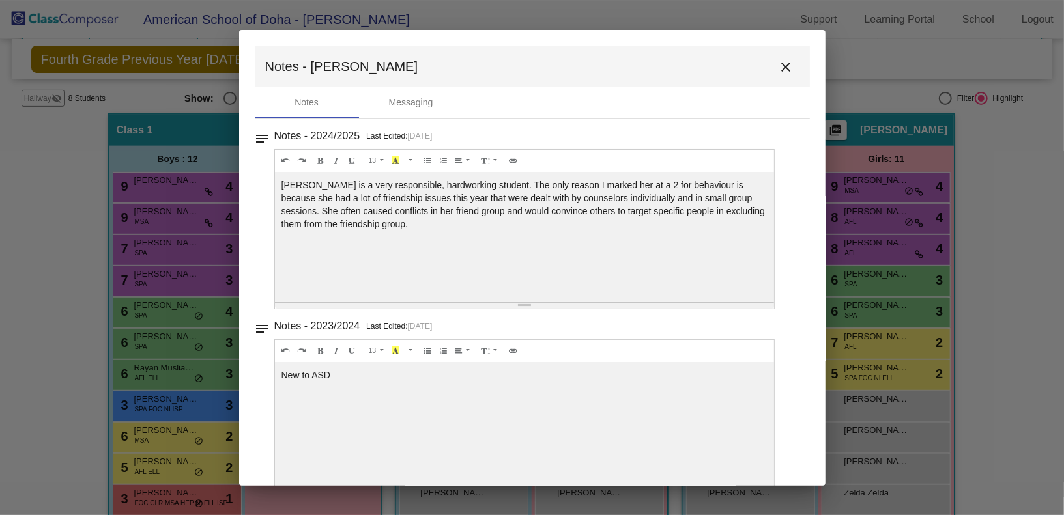
click at [785, 70] on mat-icon "close" at bounding box center [786, 67] width 16 height 16
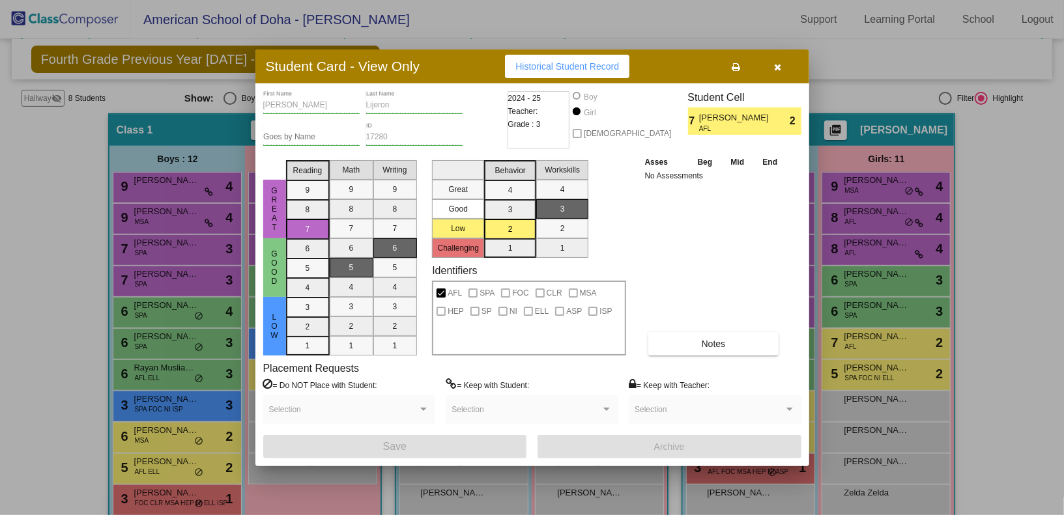
click at [776, 68] on icon "button" at bounding box center [777, 67] width 7 height 9
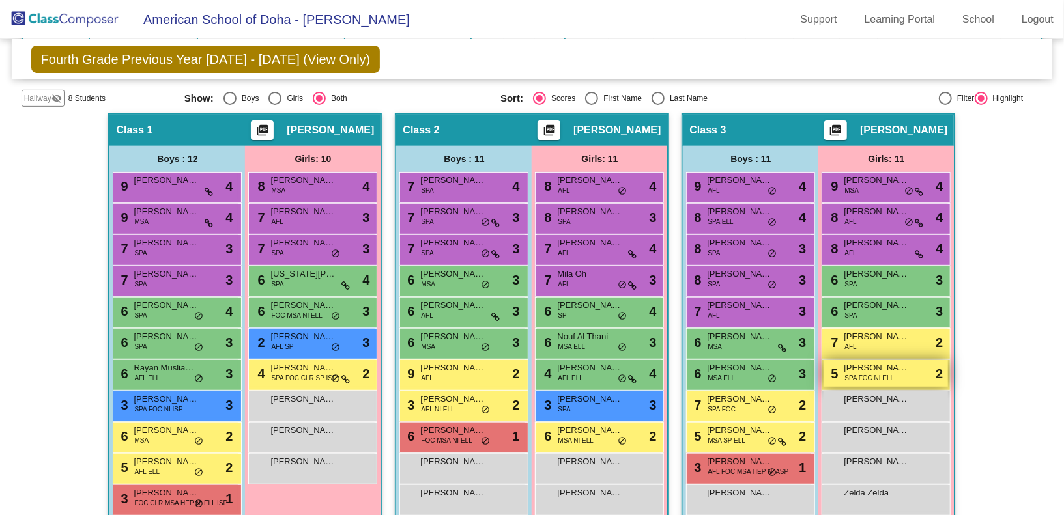
click at [877, 374] on span "SPA FOC NI ELL" at bounding box center [868, 378] width 49 height 10
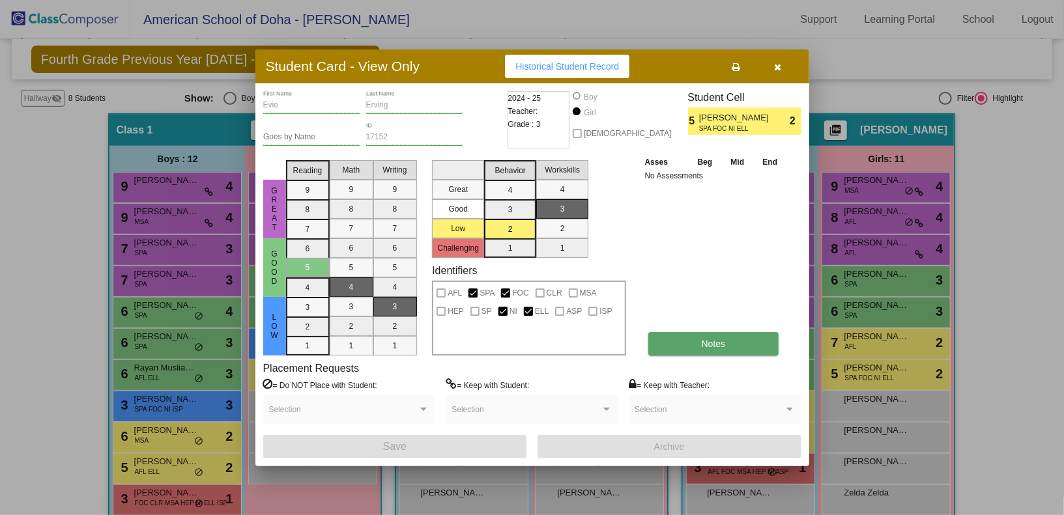
click at [742, 341] on button "Notes" at bounding box center [713, 343] width 131 height 23
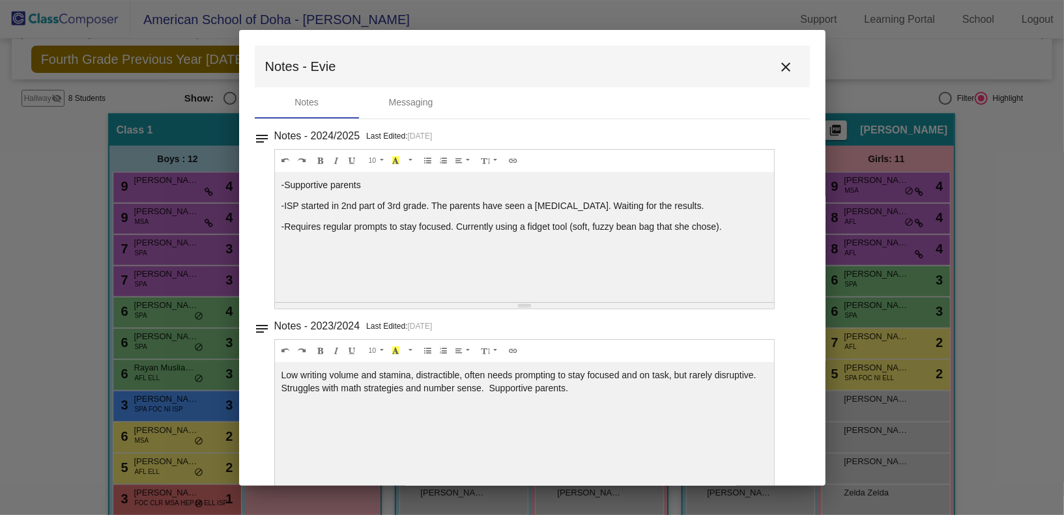
click at [780, 78] on button "close" at bounding box center [786, 66] width 26 height 26
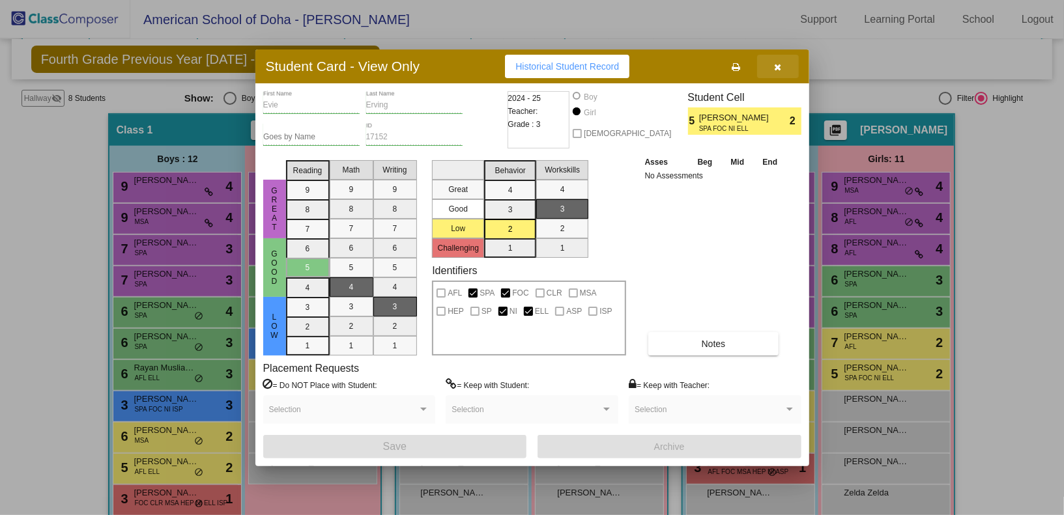
click at [780, 78] on button "button" at bounding box center [778, 66] width 42 height 23
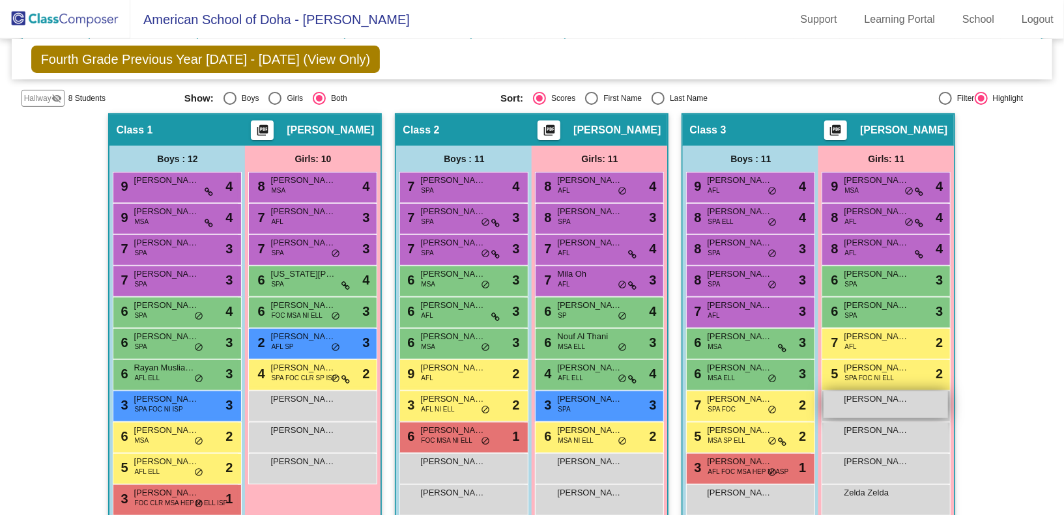
click at [856, 400] on span "[PERSON_NAME]" at bounding box center [875, 399] width 65 height 13
click at [862, 434] on div "[PERSON_NAME] [PERSON_NAME] lock do_not_disturb_alt" at bounding box center [885, 436] width 124 height 27
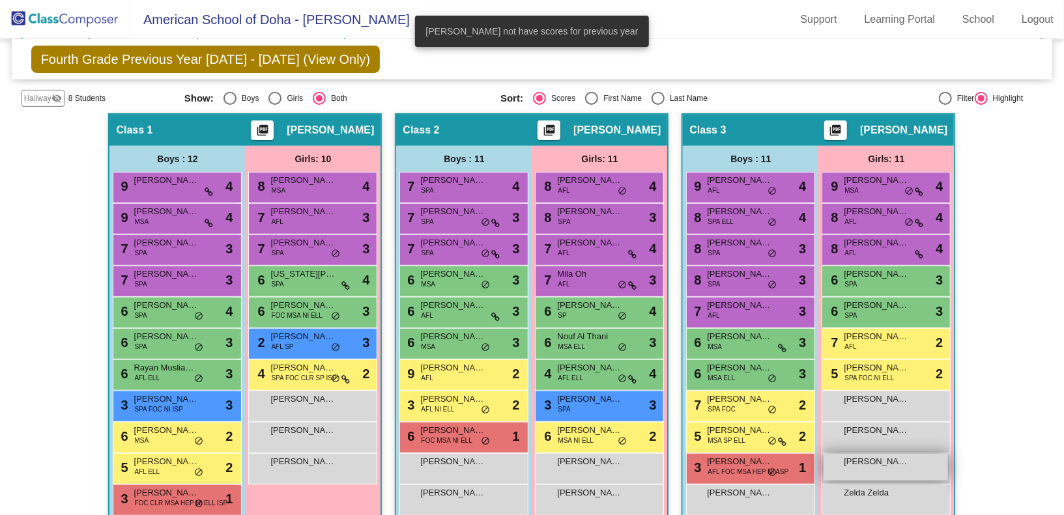
click at [865, 465] on div "[PERSON_NAME] lock do_not_disturb_alt" at bounding box center [885, 467] width 124 height 27
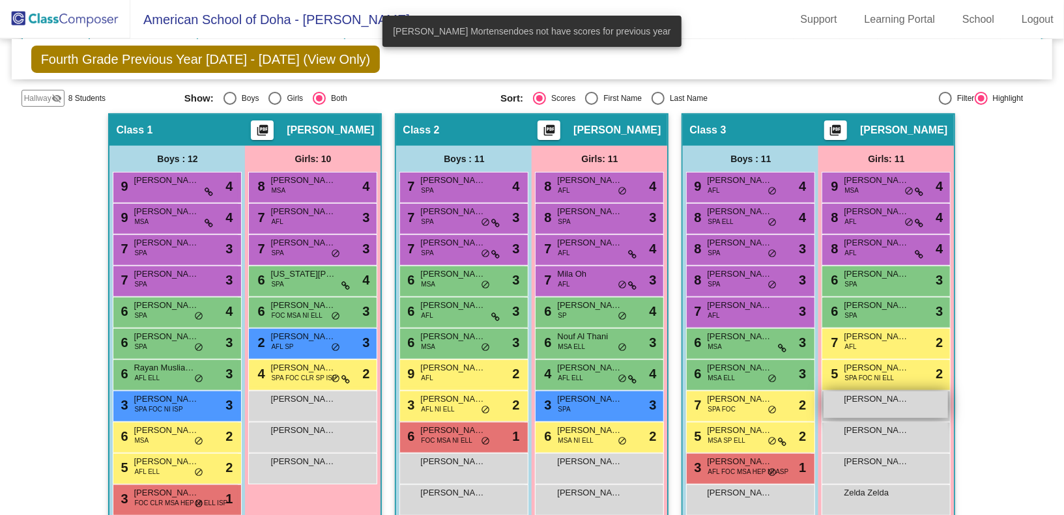
click at [853, 408] on div "[PERSON_NAME] lock do_not_disturb_alt" at bounding box center [885, 404] width 124 height 27
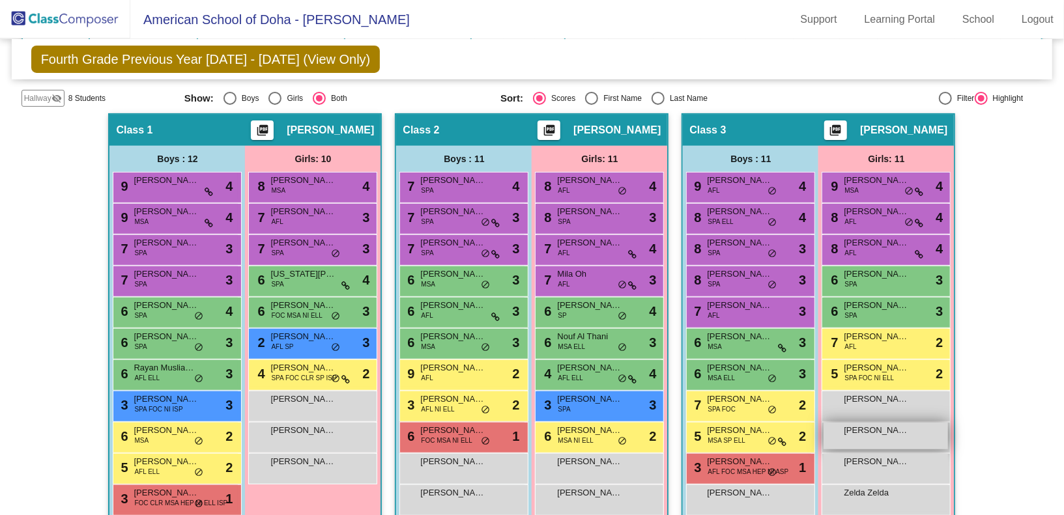
click at [856, 424] on span "[PERSON_NAME] [PERSON_NAME]" at bounding box center [875, 430] width 65 height 13
click at [856, 465] on div "[PERSON_NAME] lock do_not_disturb_alt" at bounding box center [885, 467] width 124 height 27
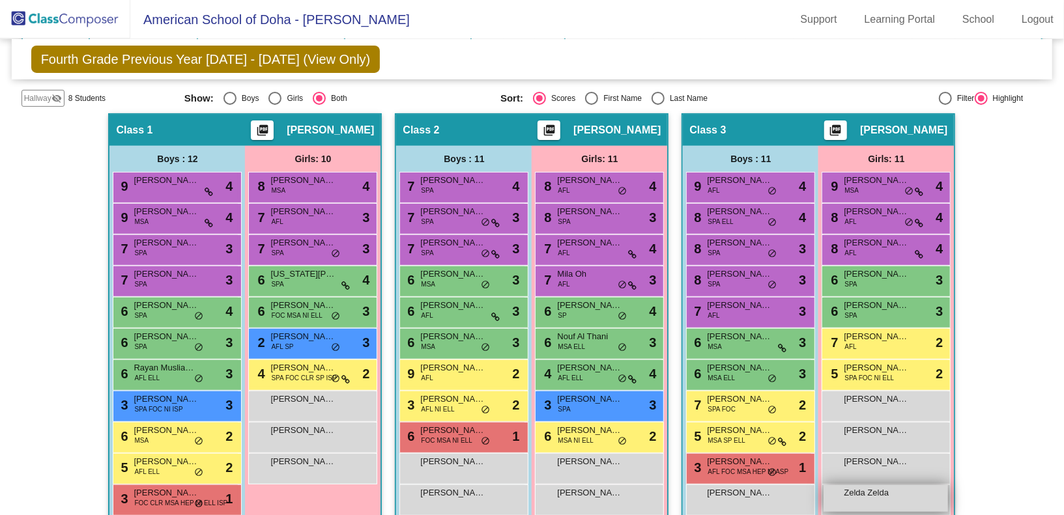
click at [862, 491] on span "Zelda Zelda" at bounding box center [875, 492] width 65 height 13
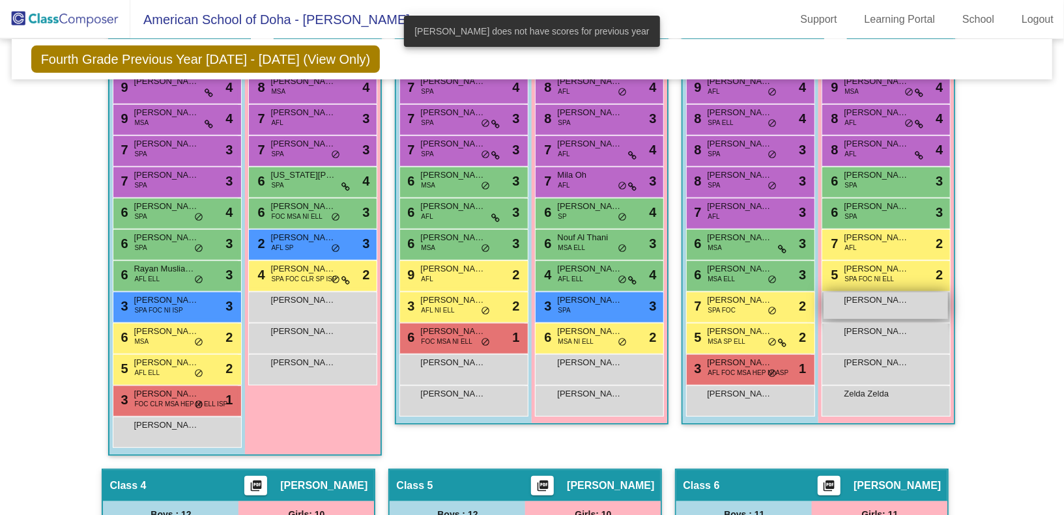
scroll to position [398, 0]
